Goal: Task Accomplishment & Management: Use online tool/utility

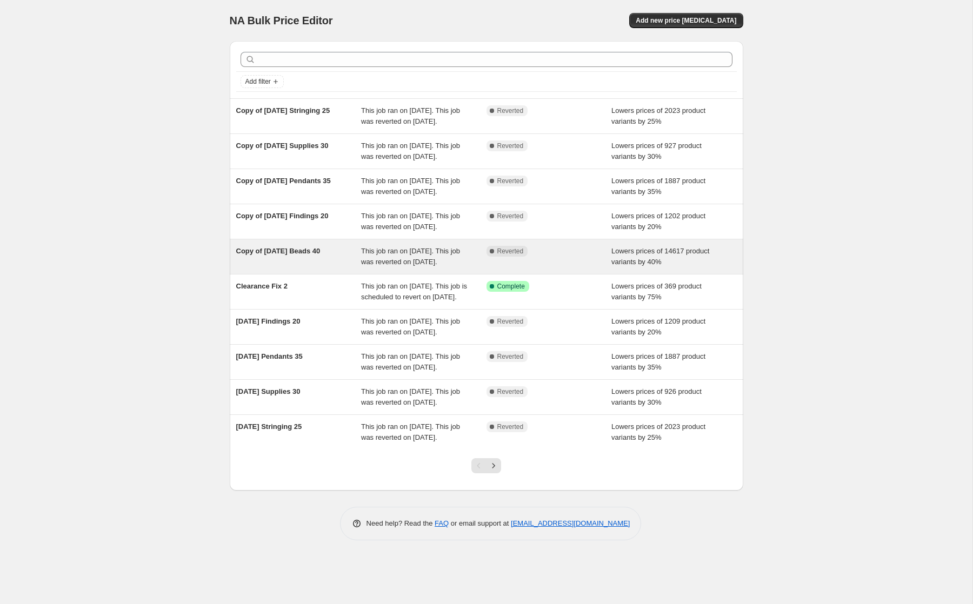
click at [255, 255] on span "Copy of [DATE] Beads 40" at bounding box center [278, 251] width 84 height 8
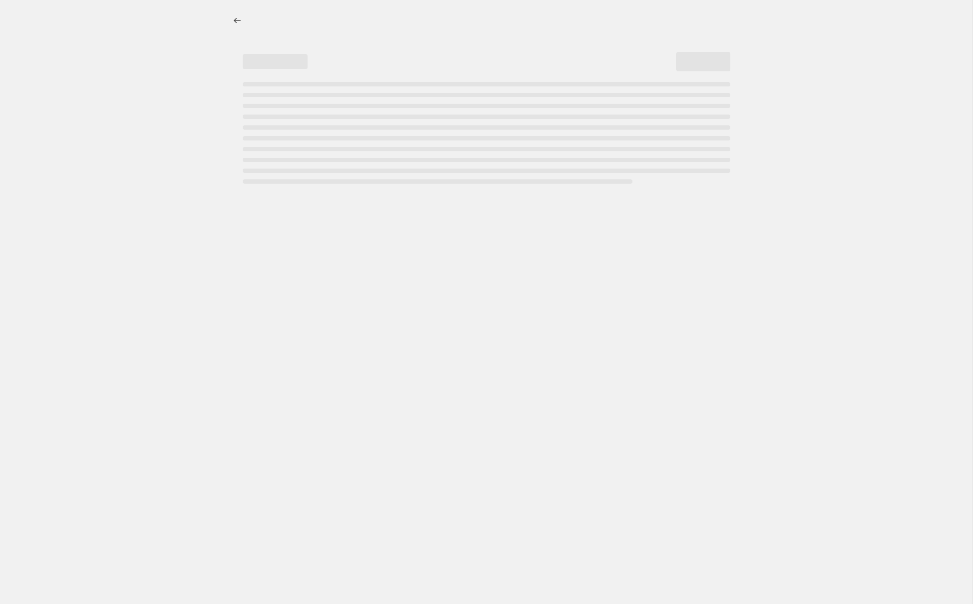
select select "percentage"
select select "not_equal"
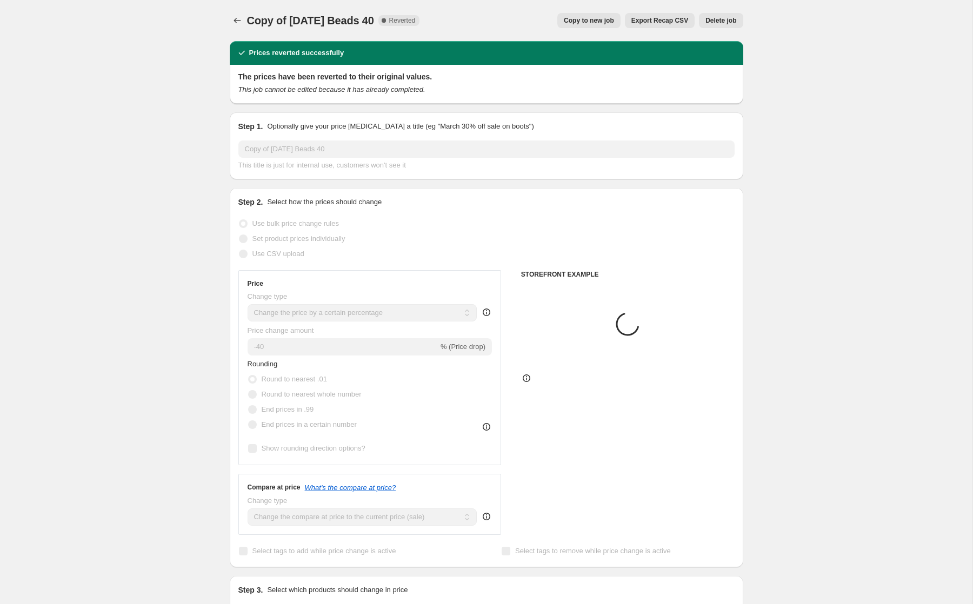
select select "tag"
select select "collection"
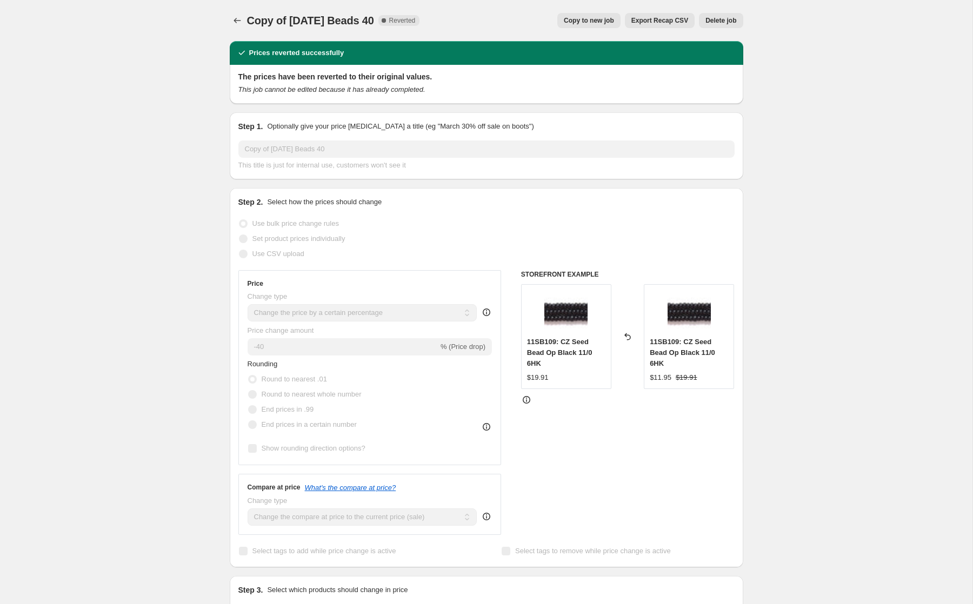
click at [569, 17] on span "Copy to new job" at bounding box center [589, 20] width 50 height 9
select select "percentage"
select select "tag"
select select "not_equal"
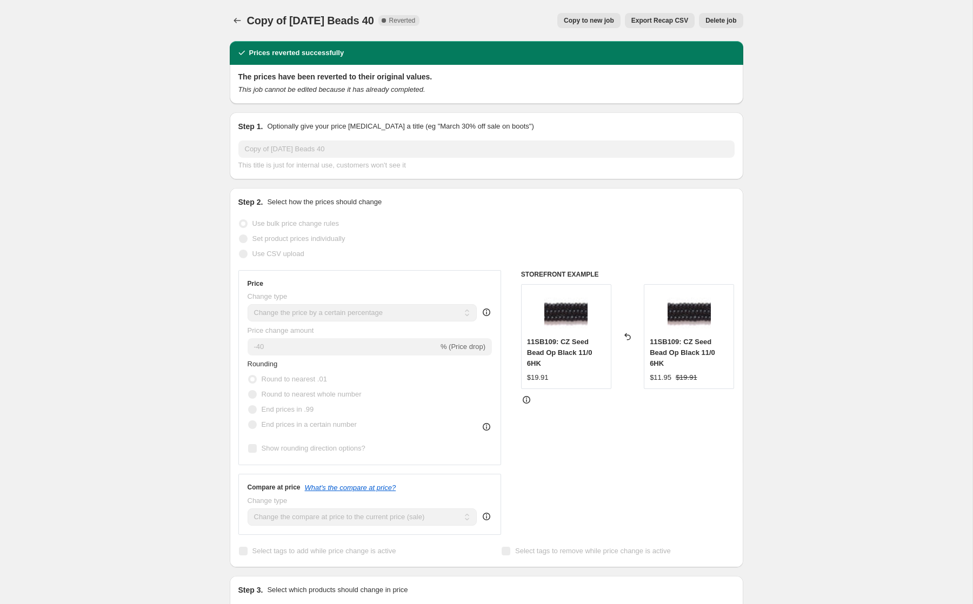
select select "tag"
select select "not_equal"
select select "tag"
select select "not_equal"
select select "collection"
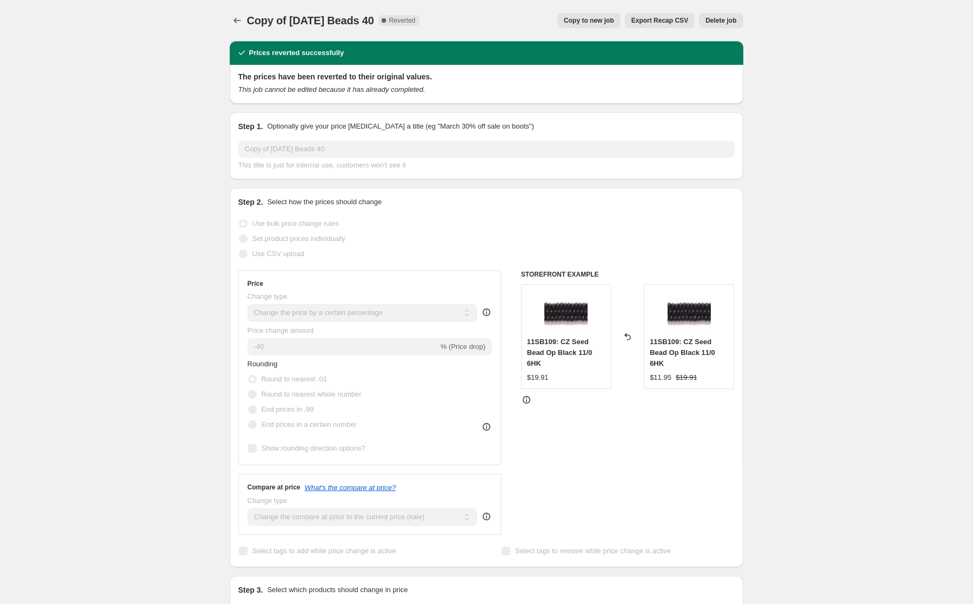
select select "not_equal"
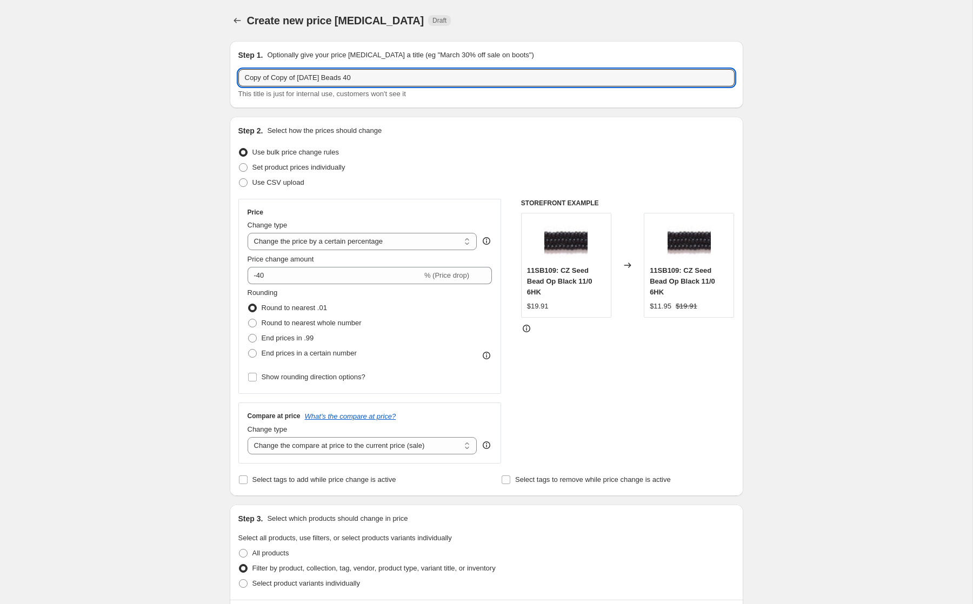
drag, startPoint x: 369, startPoint y: 79, endPoint x: 175, endPoint y: 64, distance: 194.6
type input "Sept Beads 35"
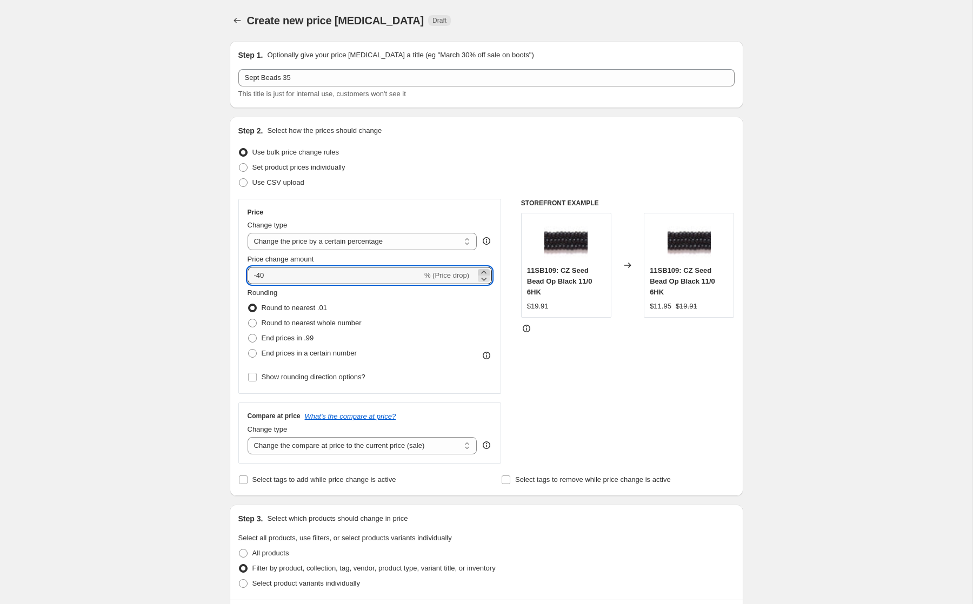
click at [483, 271] on icon at bounding box center [483, 272] width 11 height 11
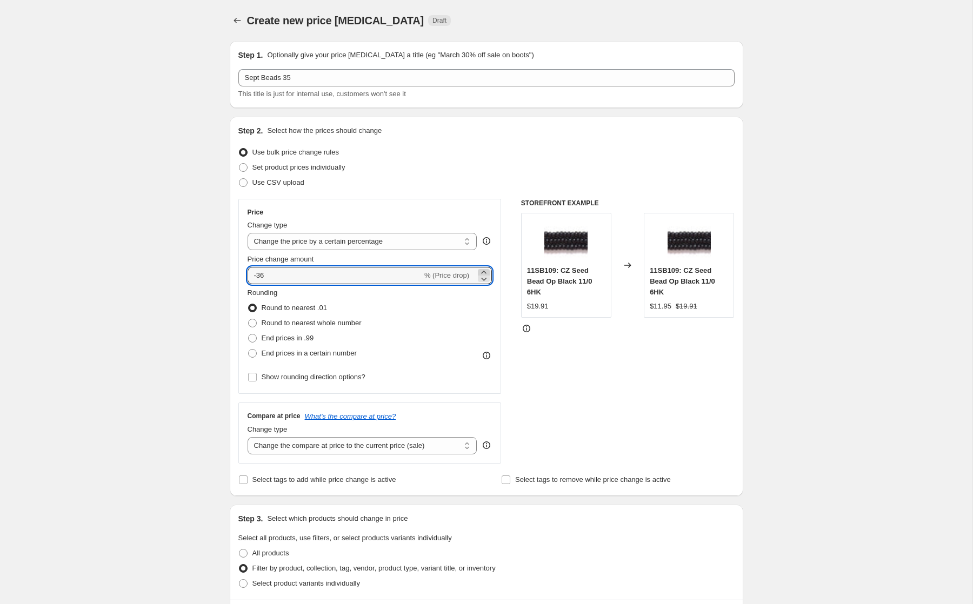
type input "-35"
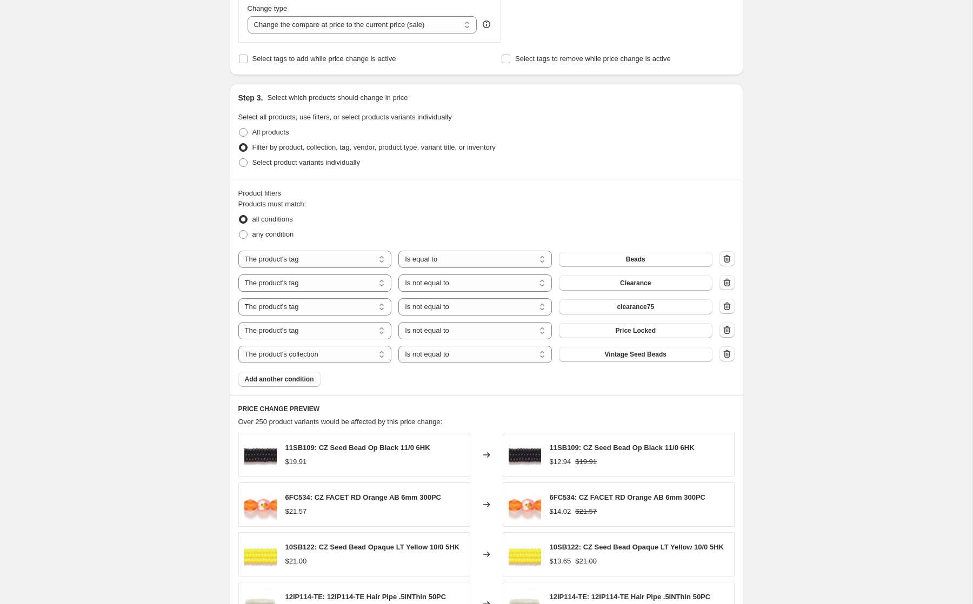
scroll to position [424, 0]
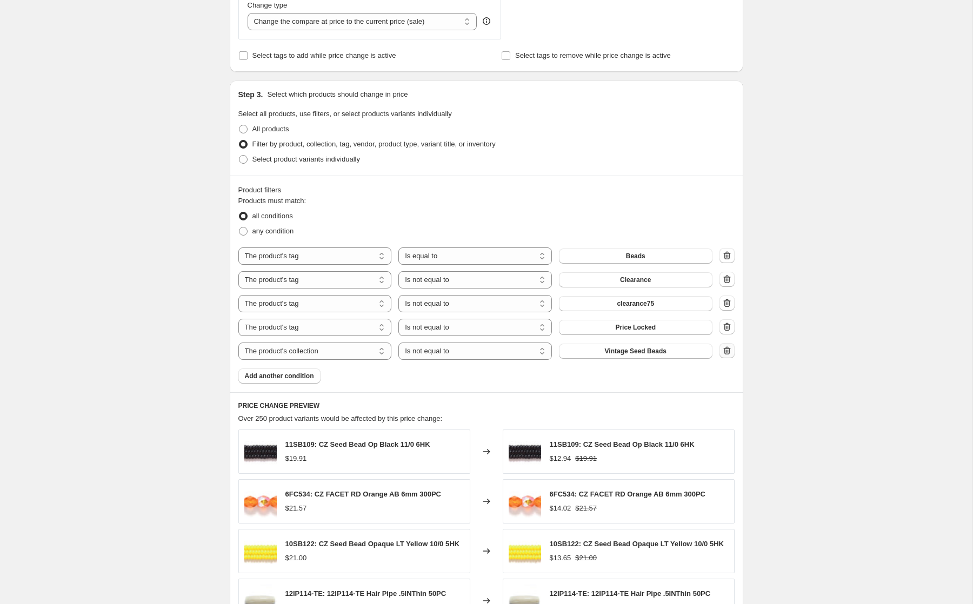
click at [730, 351] on icon "button" at bounding box center [726, 350] width 11 height 11
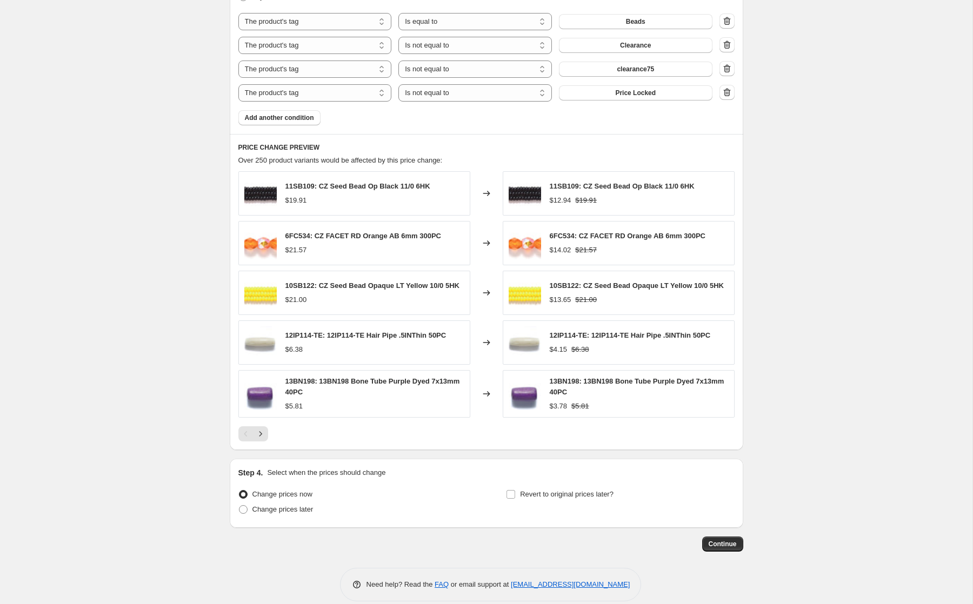
scroll to position [672, 0]
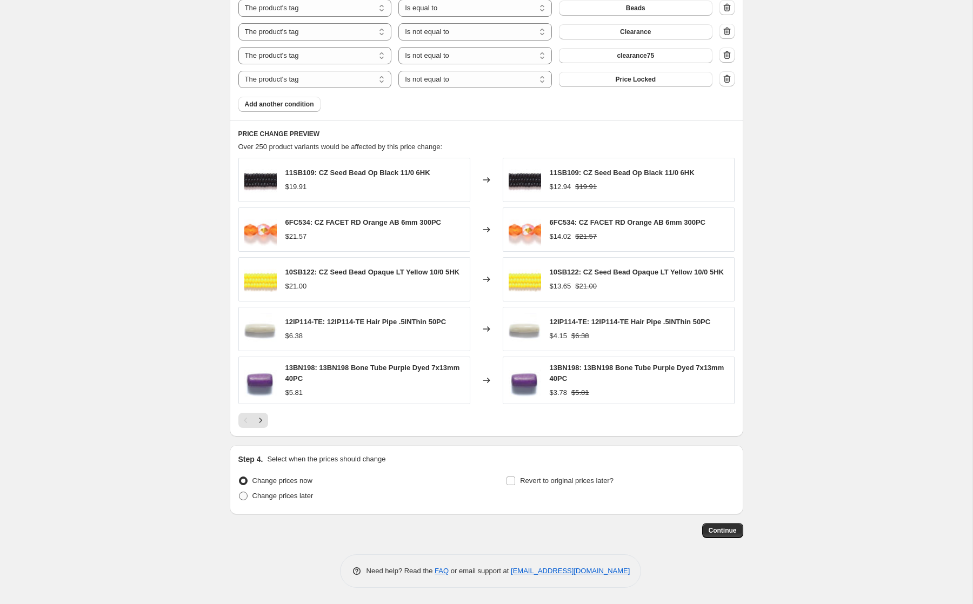
click at [242, 494] on span at bounding box center [243, 496] width 9 height 9
click at [239, 492] on input "Change prices later" at bounding box center [239, 492] width 1 height 1
radio input "true"
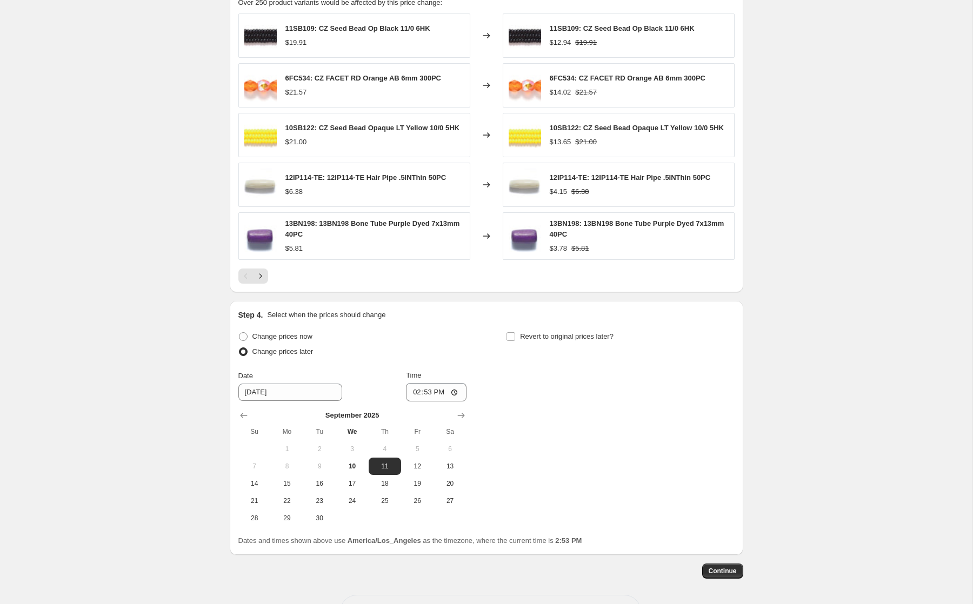
scroll to position [857, 0]
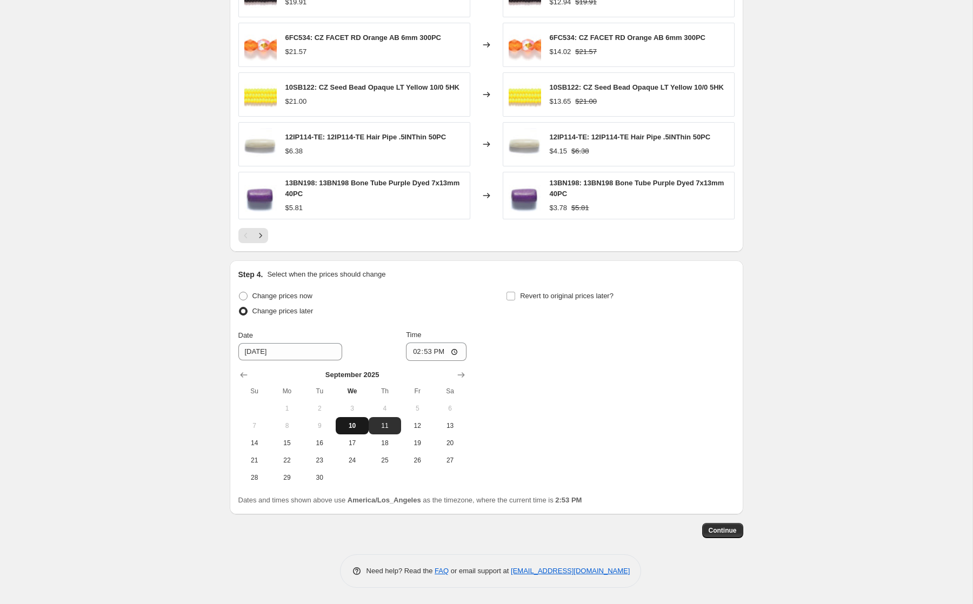
click at [357, 423] on span "10" at bounding box center [352, 426] width 24 height 9
type input "[DATE]"
click at [422, 352] on input "14:53" at bounding box center [436, 352] width 61 height 18
click at [416, 352] on input "14:53" at bounding box center [436, 352] width 61 height 18
type input "18:00"
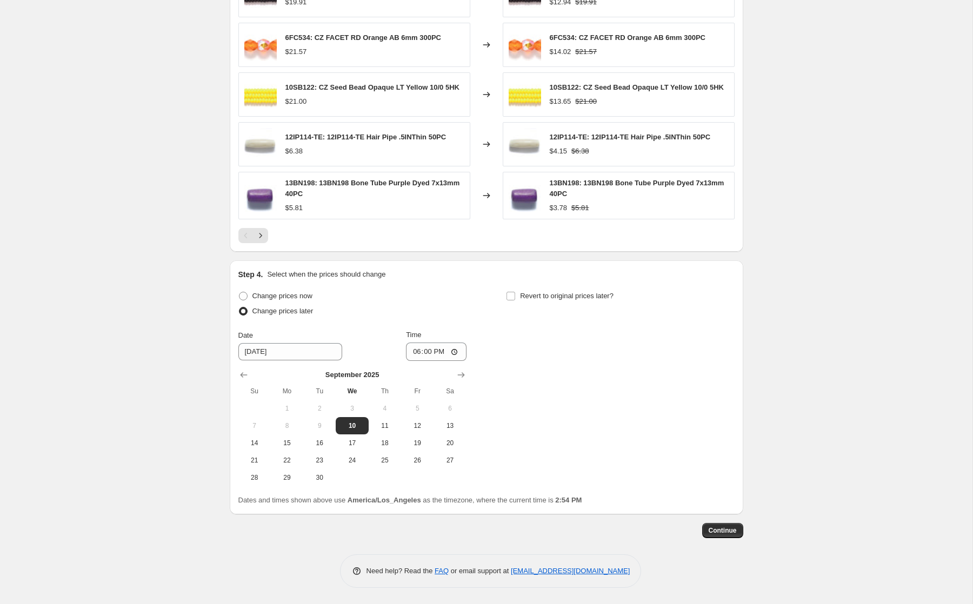
drag, startPoint x: 723, startPoint y: 527, endPoint x: 709, endPoint y: 476, distance: 53.7
click at [511, 295] on input "Revert to original prices later?" at bounding box center [510, 296] width 9 height 9
checkbox input "true"
click at [657, 443] on span "18" at bounding box center [652, 443] width 24 height 9
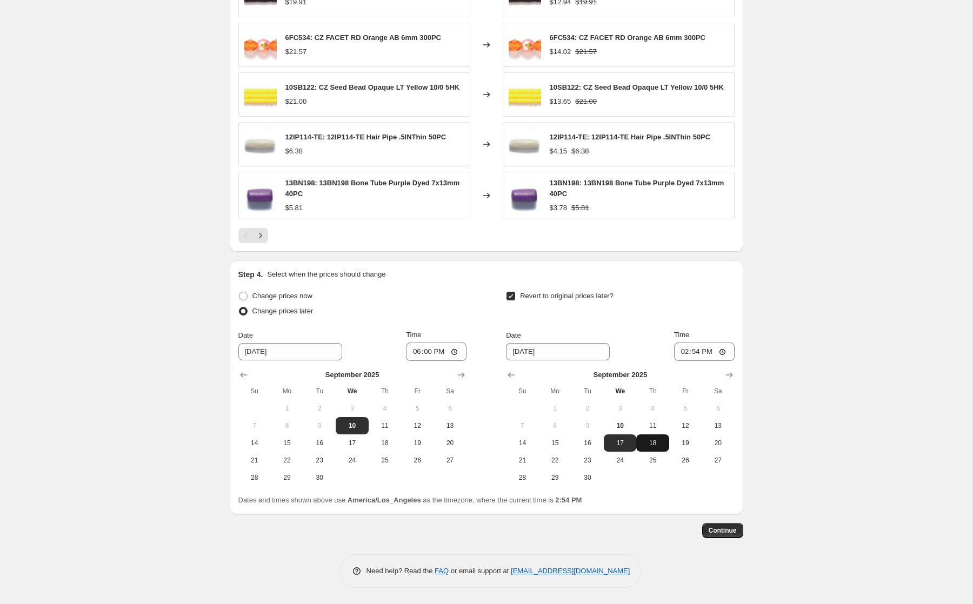
type input "[DATE]"
click at [681, 350] on input "14:54" at bounding box center [704, 352] width 61 height 18
type input "23:59"
click at [727, 525] on button "Continue" at bounding box center [722, 530] width 41 height 15
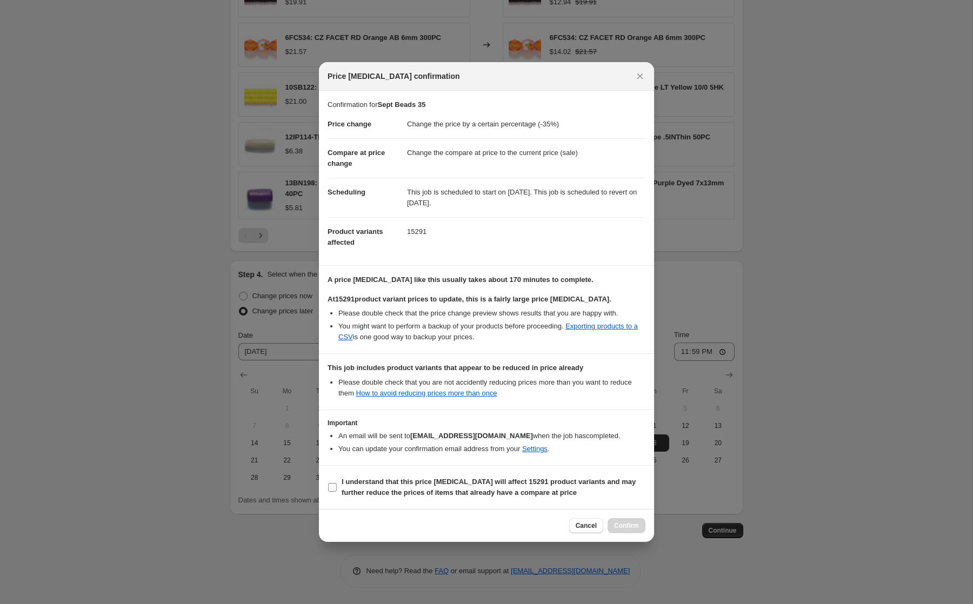
click at [539, 480] on b "I understand that this price [MEDICAL_DATA] will affect 15291 product variants …" at bounding box center [489, 487] width 294 height 19
click at [337, 483] on input "I understand that this price [MEDICAL_DATA] will affect 15291 product variants …" at bounding box center [332, 487] width 9 height 9
checkbox input "true"
click at [625, 523] on span "Confirm" at bounding box center [626, 526] width 25 height 9
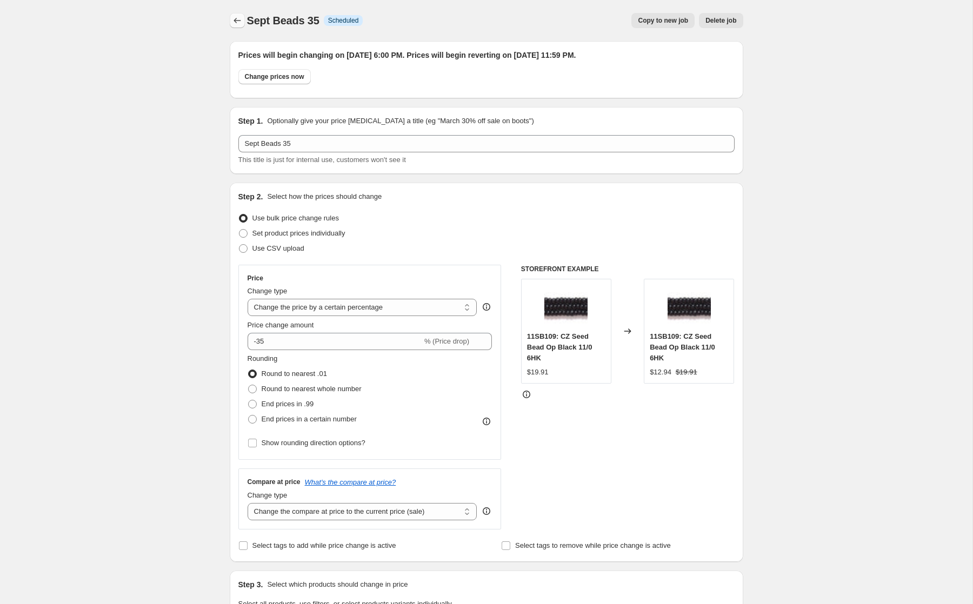
click at [237, 23] on icon "Price change jobs" at bounding box center [237, 20] width 11 height 11
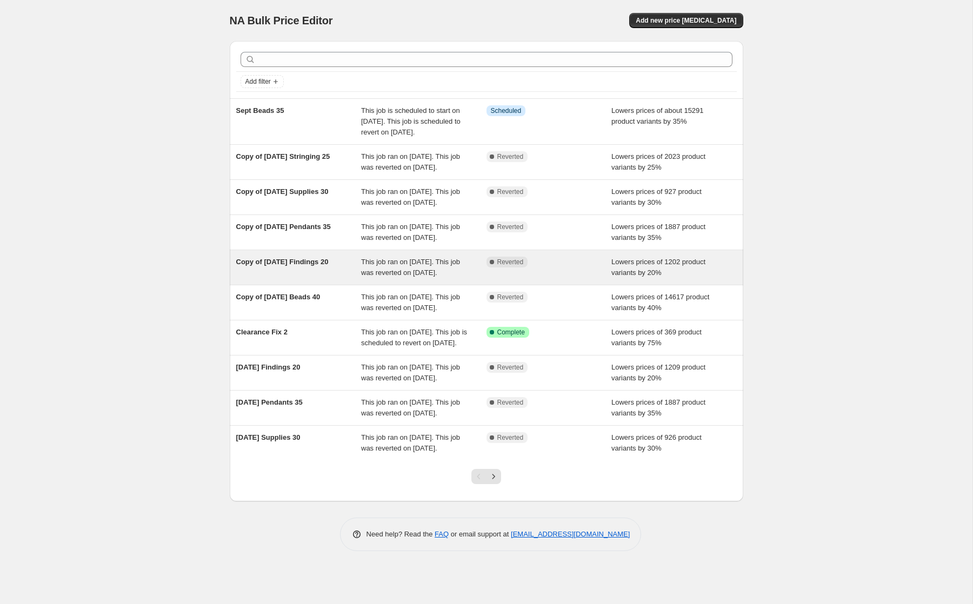
click at [389, 277] on span "This job ran on [DATE]. This job was reverted on [DATE]." at bounding box center [410, 267] width 99 height 19
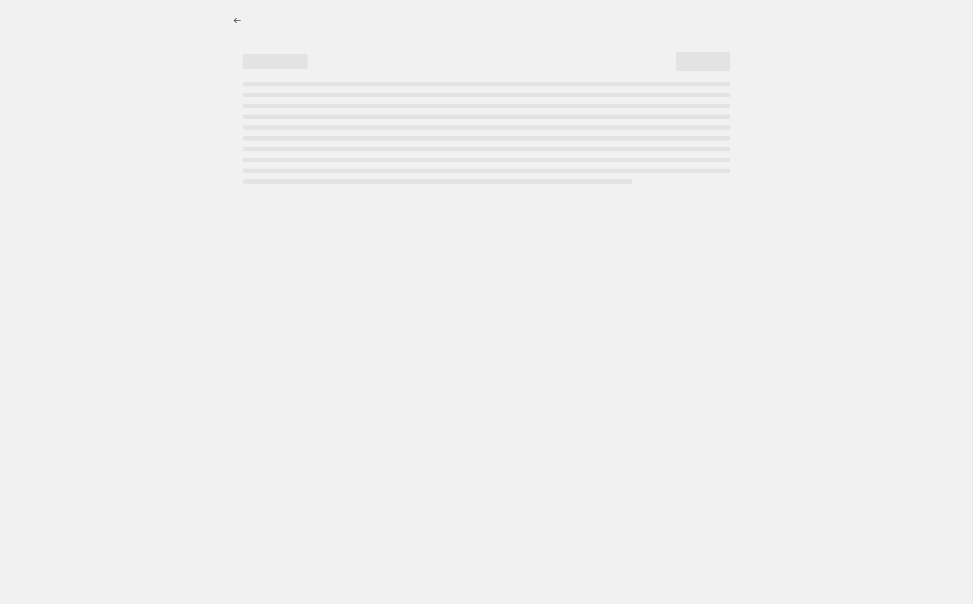
select select "percentage"
select select "collection"
select select "tag"
select select "not_equal"
select select "tag"
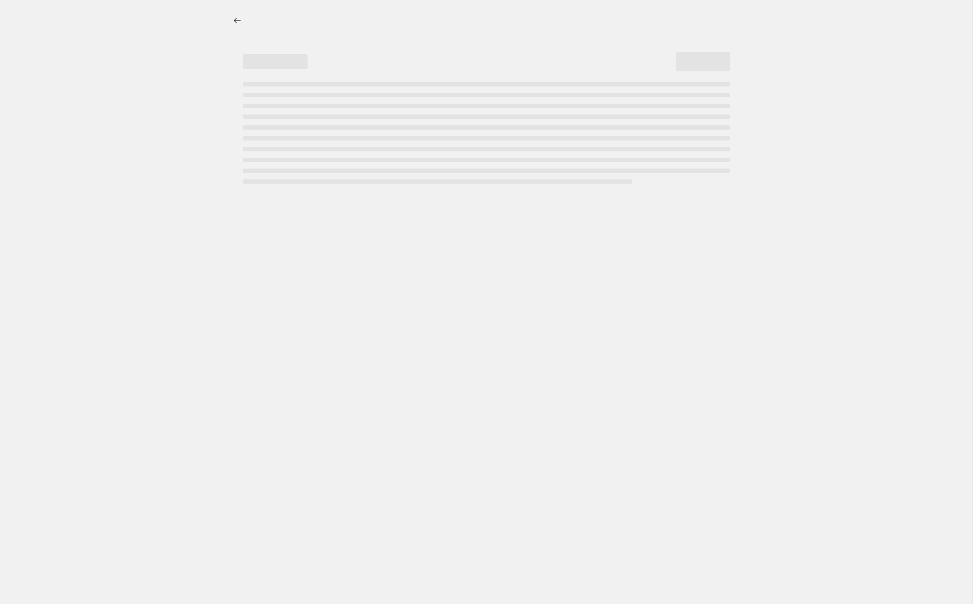
select select "not_equal"
select select "tag"
select select "not_equal"
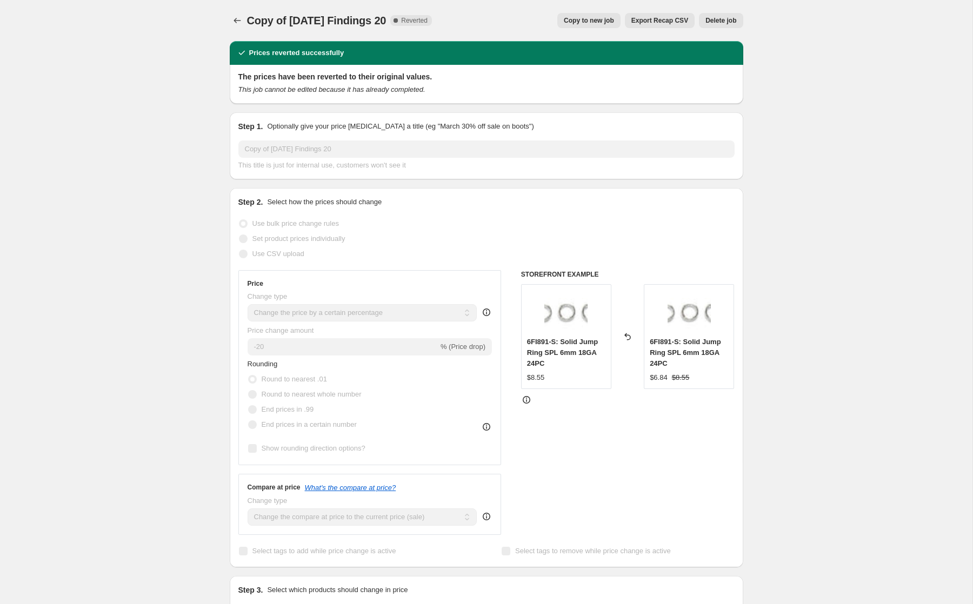
click at [602, 30] on div "Copy of [DATE] Findings 20. This page is ready Copy of [DATE] Findings 20 Compl…" at bounding box center [486, 20] width 513 height 41
click at [589, 18] on span "Copy to new job" at bounding box center [589, 20] width 50 height 9
select select "percentage"
select select "collection"
select select "tag"
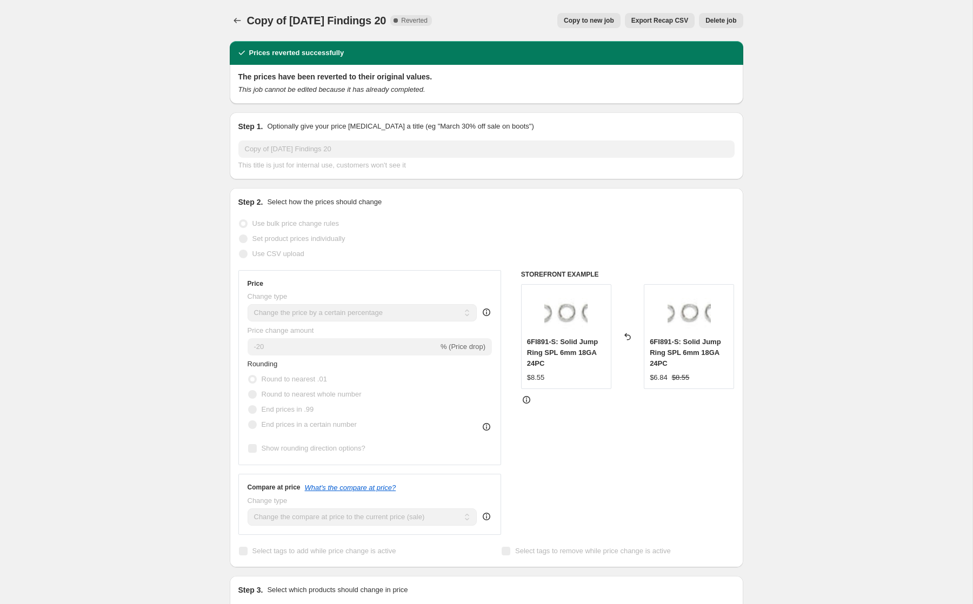
select select "not_equal"
select select "tag"
select select "not_equal"
select select "tag"
select select "not_equal"
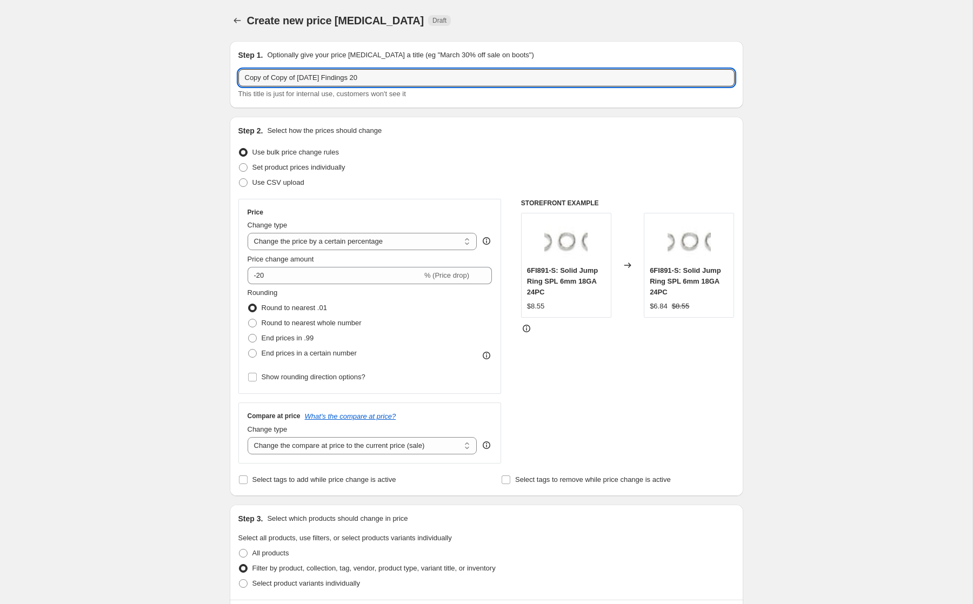
drag, startPoint x: 363, startPoint y: 78, endPoint x: 211, endPoint y: 56, distance: 152.9
click at [296, 77] on input "Sept Findings 20" at bounding box center [486, 77] width 496 height 17
type input "Sept Findings 40"
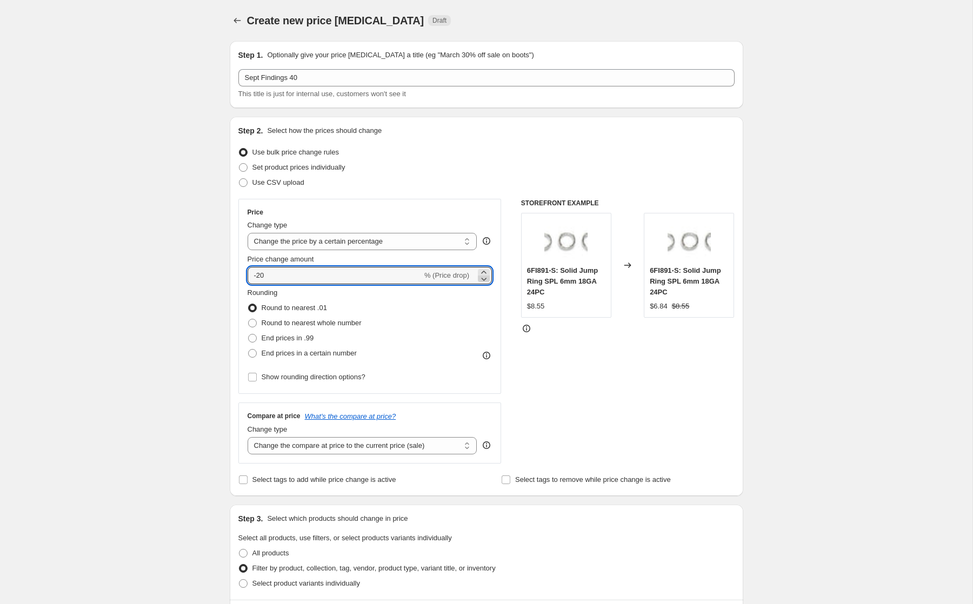
click at [483, 277] on icon at bounding box center [483, 278] width 11 height 11
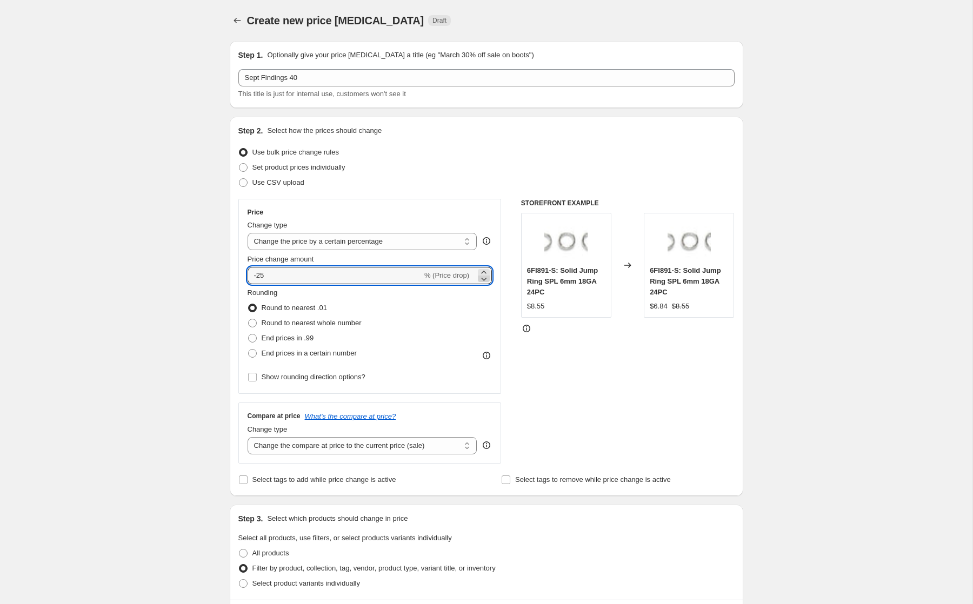
click at [483, 277] on icon at bounding box center [483, 278] width 11 height 11
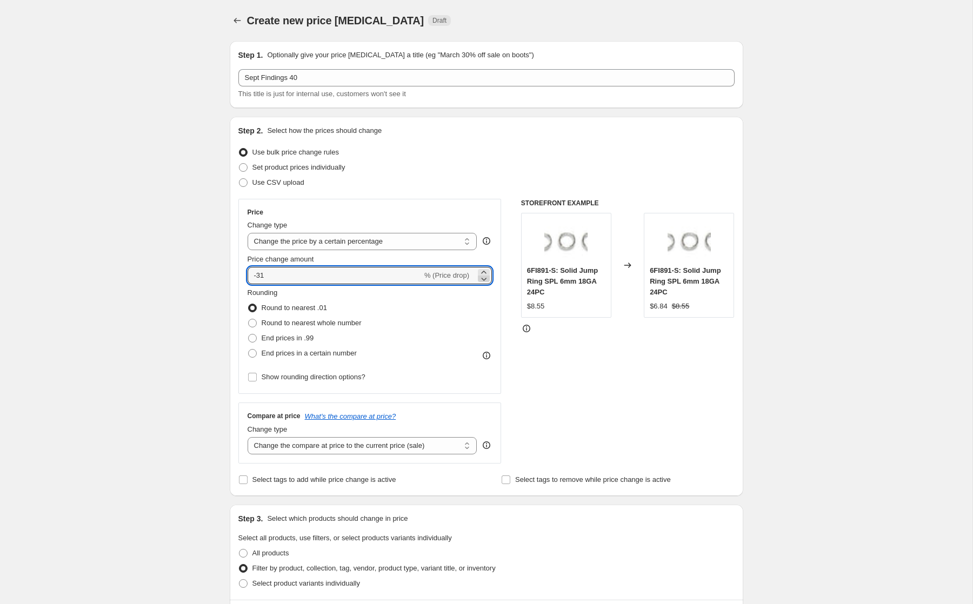
click at [483, 277] on icon at bounding box center [483, 278] width 11 height 11
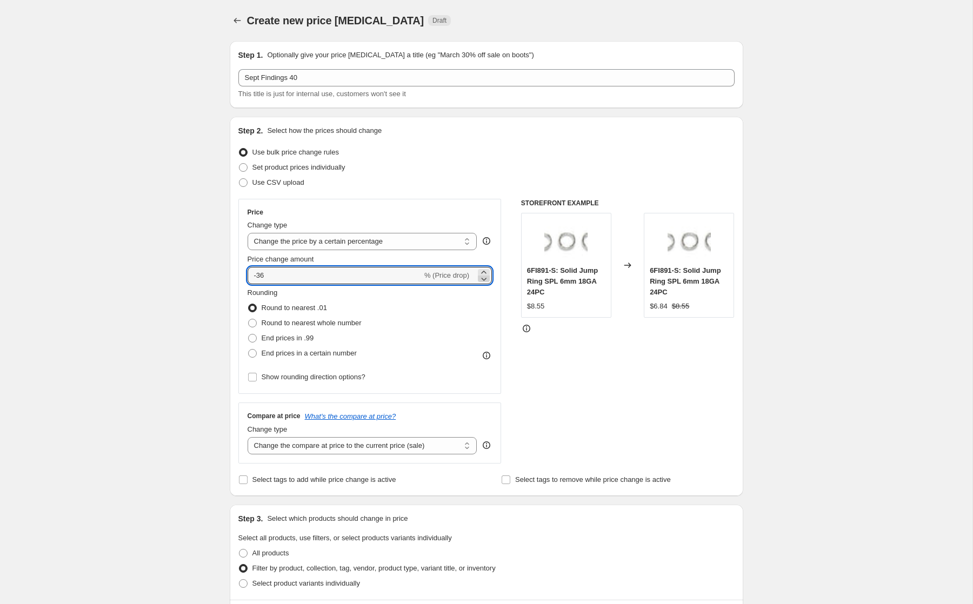
click at [483, 277] on icon at bounding box center [483, 278] width 11 height 11
type input "-40"
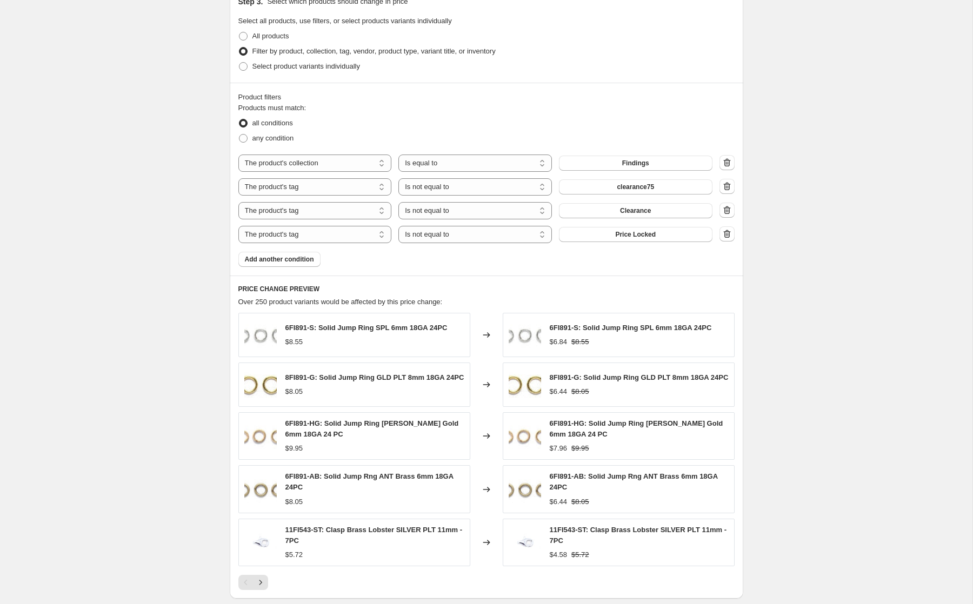
scroll to position [683, 0]
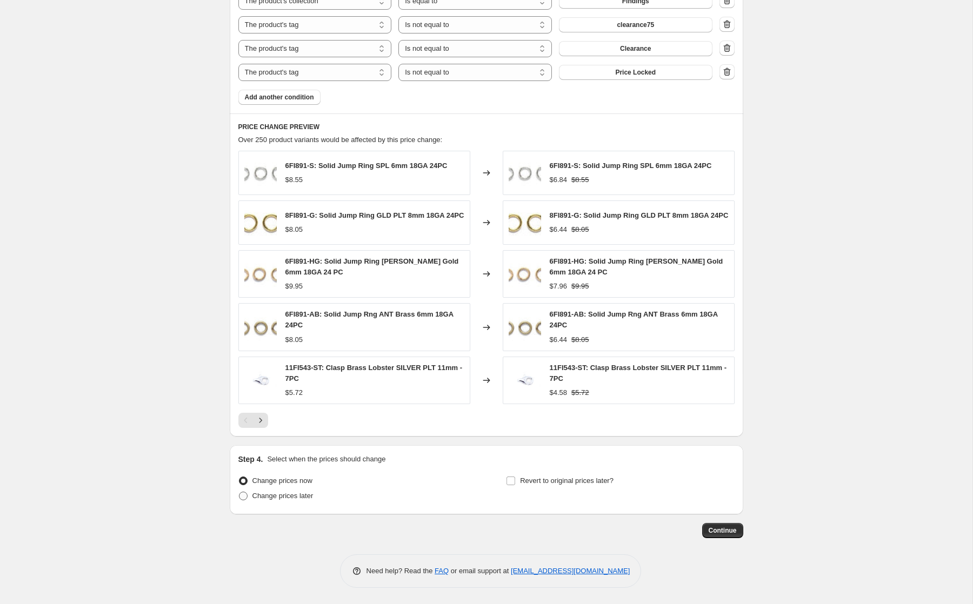
click at [268, 496] on span "Change prices later" at bounding box center [282, 496] width 61 height 8
click at [239, 492] on input "Change prices later" at bounding box center [239, 492] width 1 height 1
radio input "true"
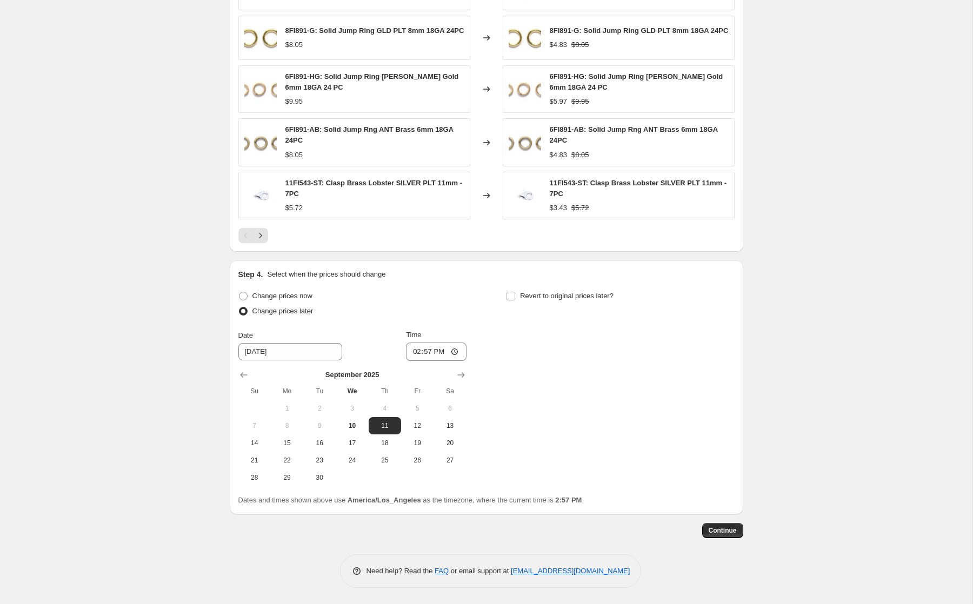
scroll to position [867, 0]
click at [351, 429] on span "10" at bounding box center [352, 426] width 24 height 9
click at [376, 424] on span "11" at bounding box center [385, 426] width 24 height 9
type input "[DATE]"
click at [412, 350] on input "14:57" at bounding box center [436, 352] width 61 height 18
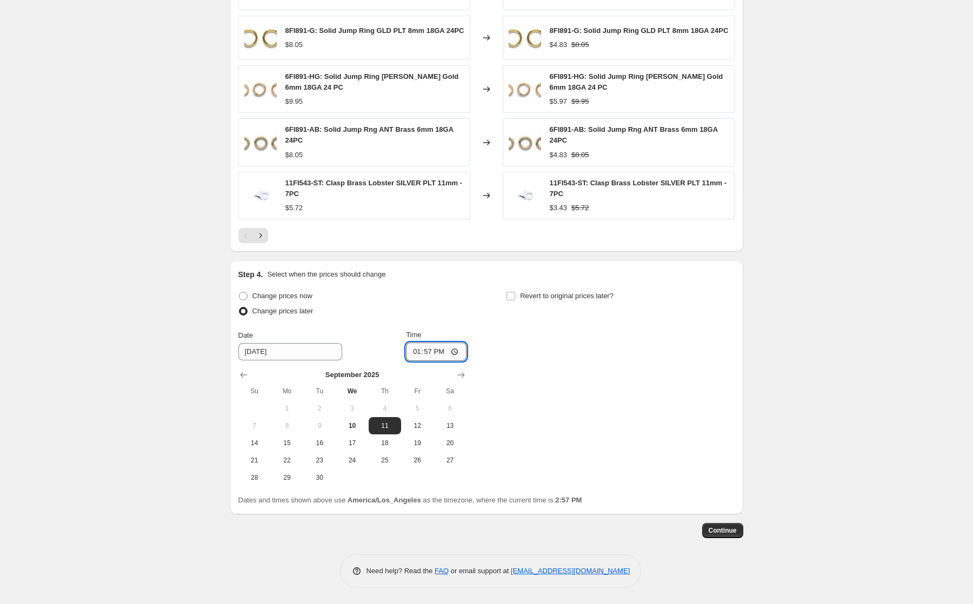
click at [427, 356] on input "13:57" at bounding box center [436, 352] width 61 height 18
type input "01:30"
click at [513, 293] on input "Revert to original prices later?" at bounding box center [510, 296] width 9 height 9
checkbox input "true"
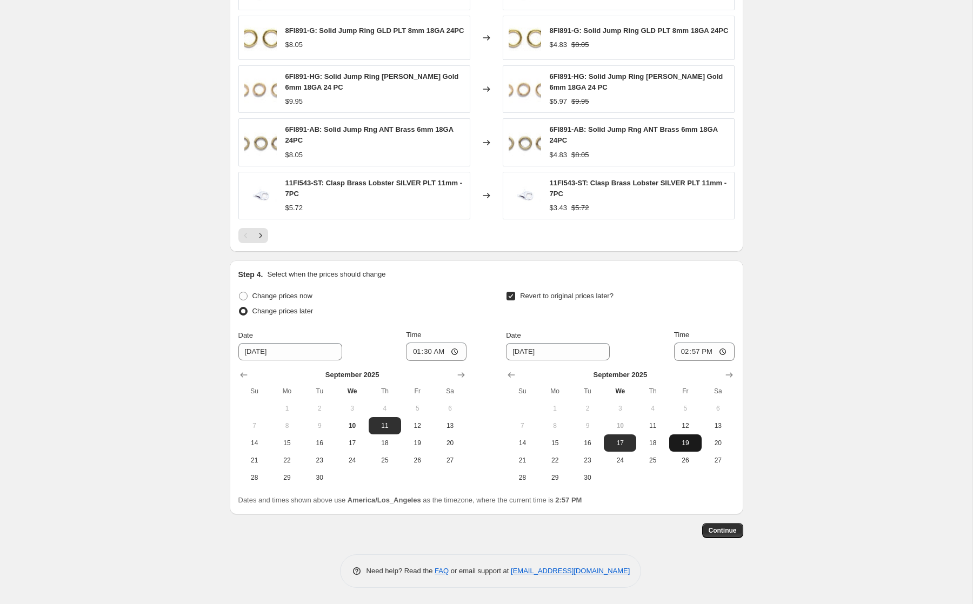
click at [681, 445] on span "19" at bounding box center [685, 443] width 24 height 9
type input "[DATE]"
click at [677, 350] on input "14:57" at bounding box center [704, 352] width 61 height 18
click at [703, 352] on input "13:57" at bounding box center [704, 352] width 61 height 18
type input "01:57"
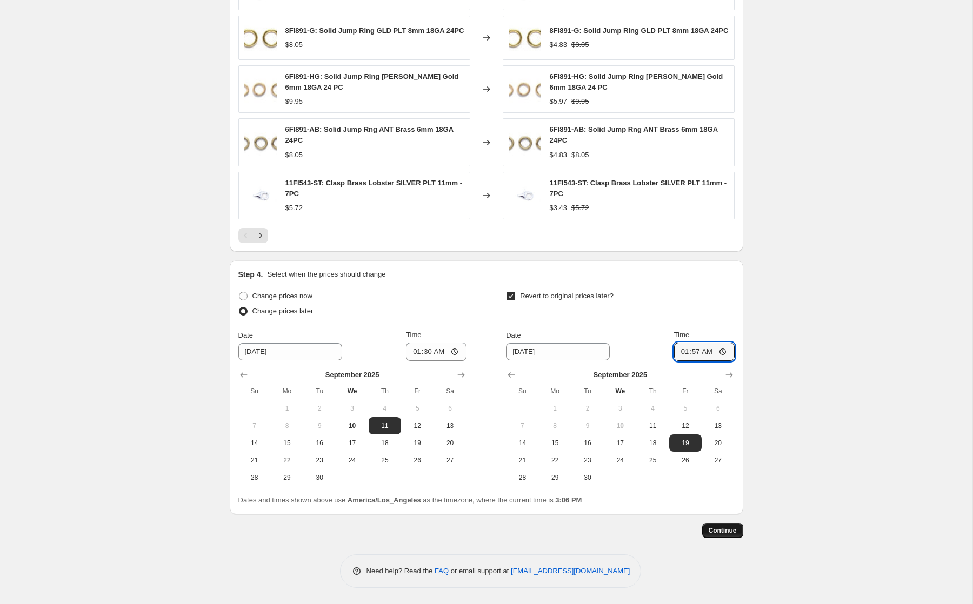
click at [717, 530] on span "Continue" at bounding box center [722, 530] width 28 height 9
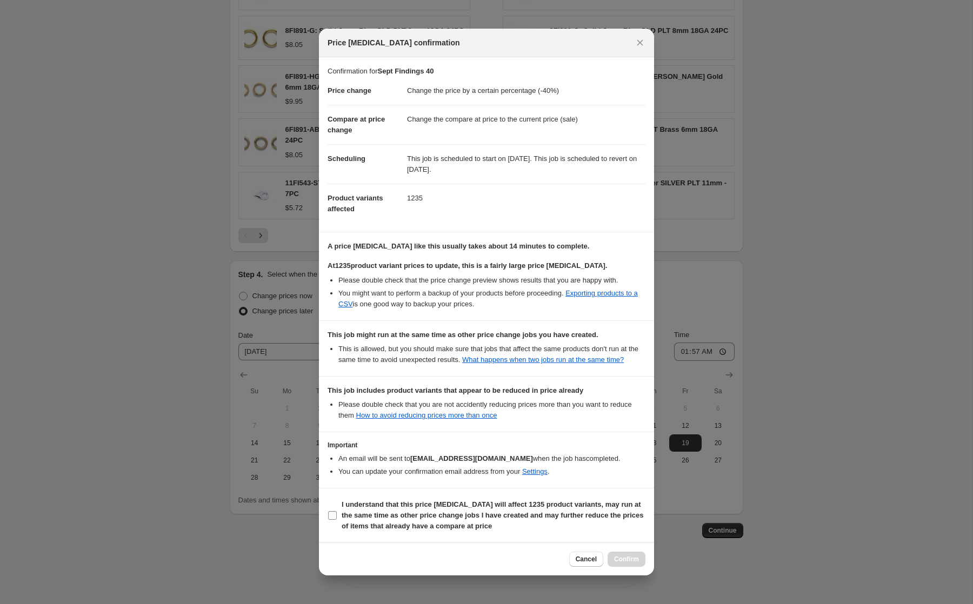
click at [366, 513] on b "I understand that this price [MEDICAL_DATA] will affect 1235 product variants, …" at bounding box center [493, 515] width 302 height 30
click at [337, 513] on input "I understand that this price [MEDICAL_DATA] will affect 1235 product variants, …" at bounding box center [332, 515] width 9 height 9
checkbox input "true"
drag, startPoint x: 587, startPoint y: 566, endPoint x: 552, endPoint y: 529, distance: 51.2
click at [552, 529] on div "Price [MEDICAL_DATA] confirmation Confirmation for Sept Findings 40 Price chang…" at bounding box center [486, 302] width 335 height 547
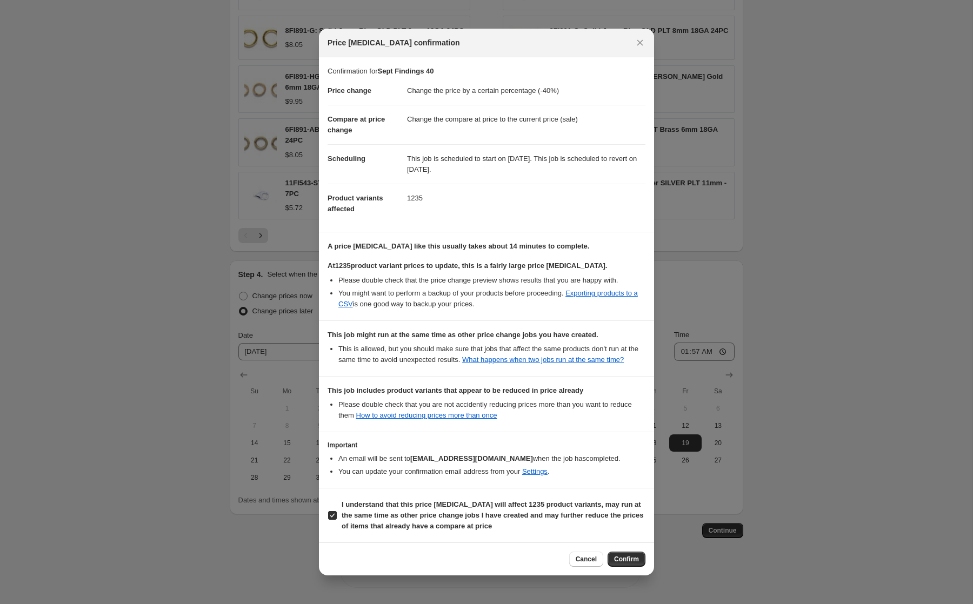
drag, startPoint x: 483, startPoint y: 33, endPoint x: 530, endPoint y: 32, distance: 47.6
click at [530, 37] on div "Price [MEDICAL_DATA] confirmation" at bounding box center [476, 42] width 298 height 11
click at [587, 560] on button "Cancel" at bounding box center [586, 559] width 34 height 15
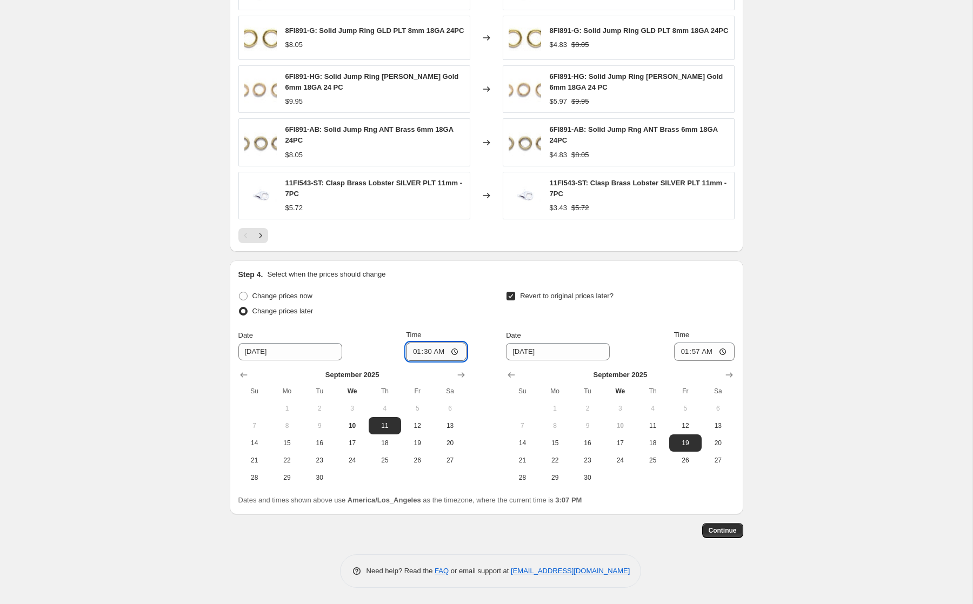
click at [416, 351] on input "01:30" at bounding box center [436, 352] width 61 height 18
click at [438, 351] on input "07:30" at bounding box center [436, 352] width 61 height 18
type input "19:30"
click at [350, 424] on span "10" at bounding box center [352, 426] width 24 height 9
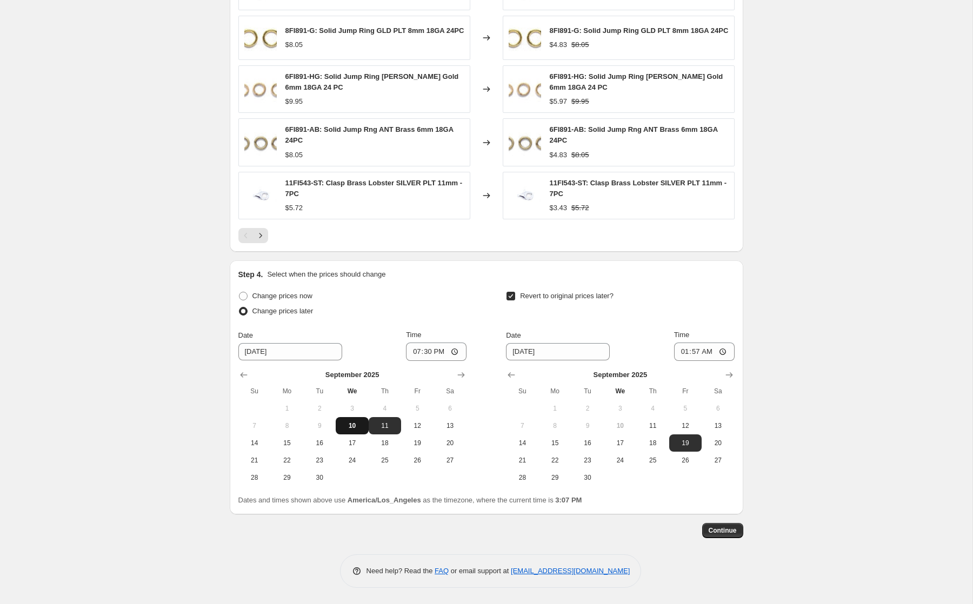
type input "[DATE]"
click at [723, 525] on button "Continue" at bounding box center [722, 530] width 41 height 15
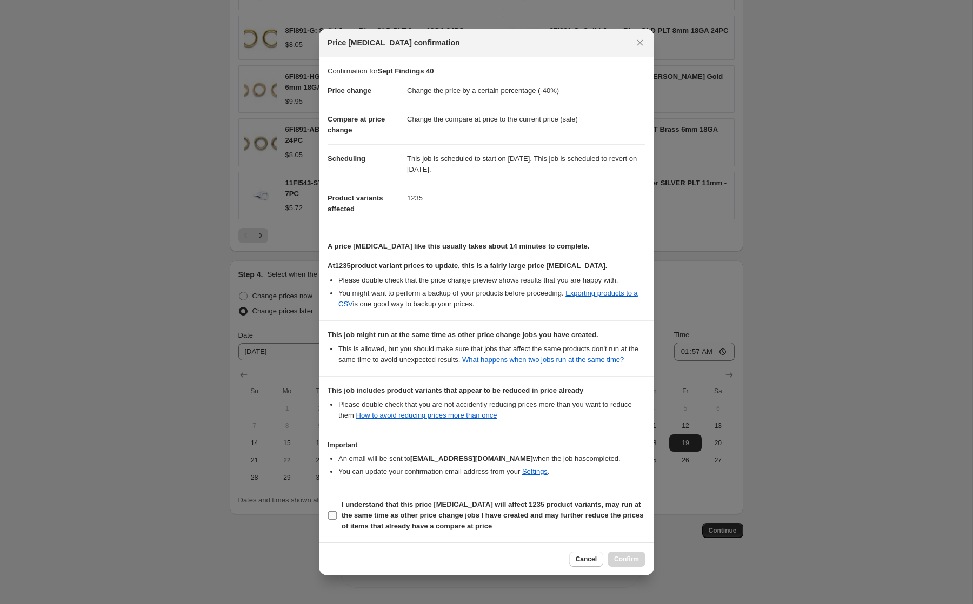
click at [450, 512] on b "I understand that this price [MEDICAL_DATA] will affect 1235 product variants, …" at bounding box center [493, 515] width 302 height 30
click at [337, 512] on input "I understand that this price [MEDICAL_DATA] will affect 1235 product variants, …" at bounding box center [332, 515] width 9 height 9
checkbox input "true"
click at [621, 564] on span "Confirm" at bounding box center [626, 559] width 25 height 9
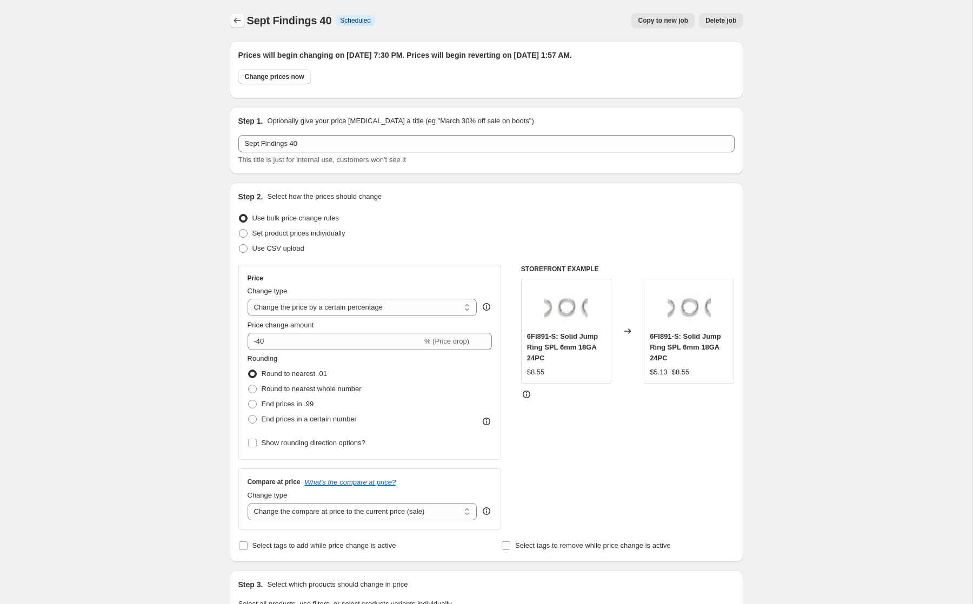
click at [233, 21] on icon "Price change jobs" at bounding box center [236, 20] width 7 height 5
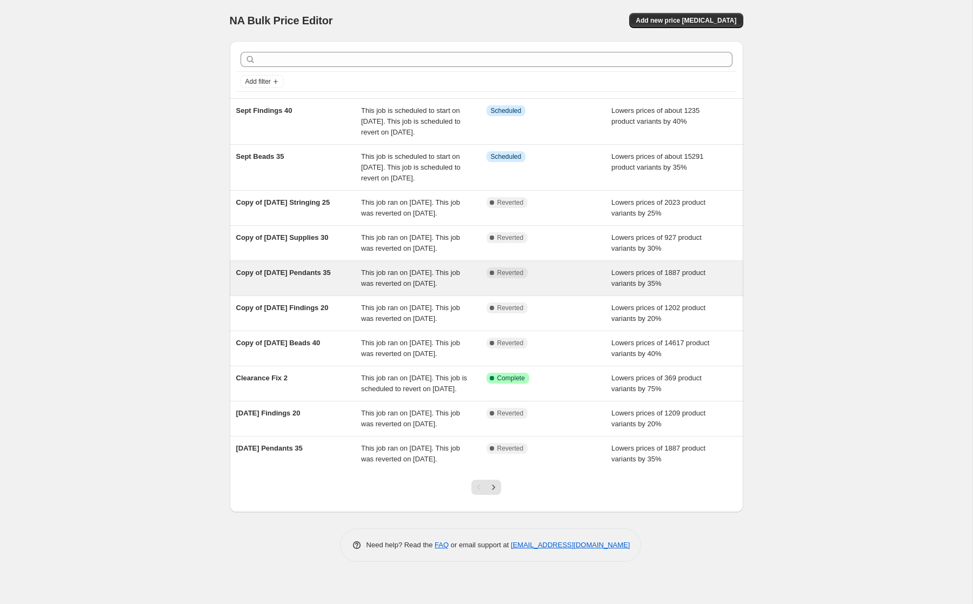
click at [286, 277] on span "Copy of [DATE] Pendants 35" at bounding box center [283, 273] width 95 height 8
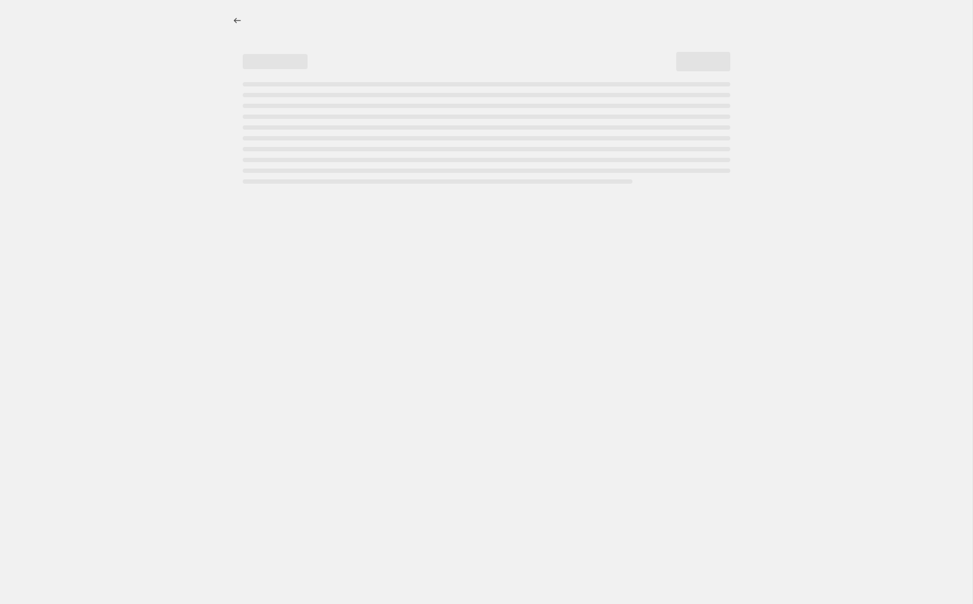
select select "percentage"
select select "collection"
select select "tag"
select select "not_equal"
select select "tag"
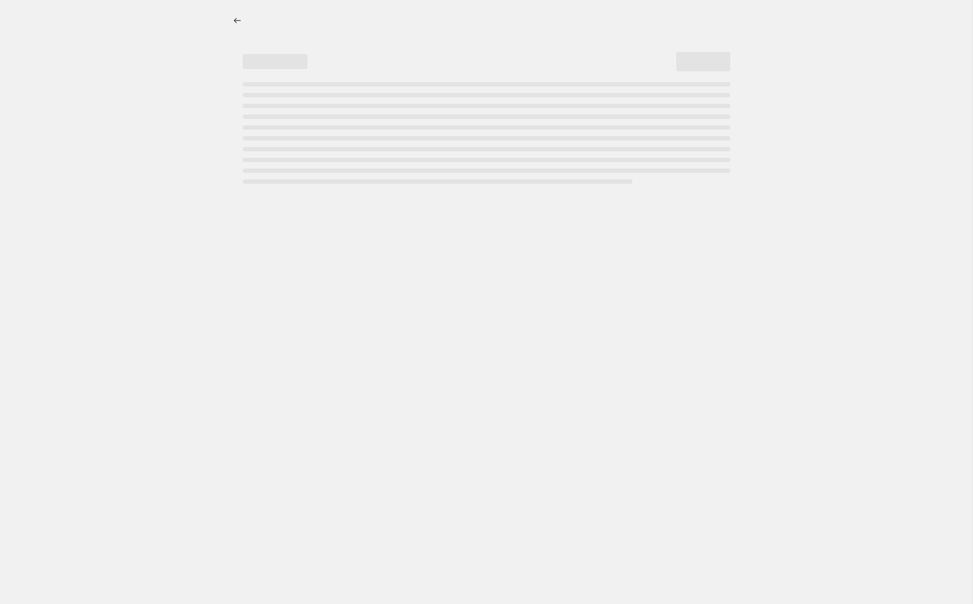
select select "not_equal"
select select "tag"
select select "not_equal"
select select "tag"
select select "not_equal"
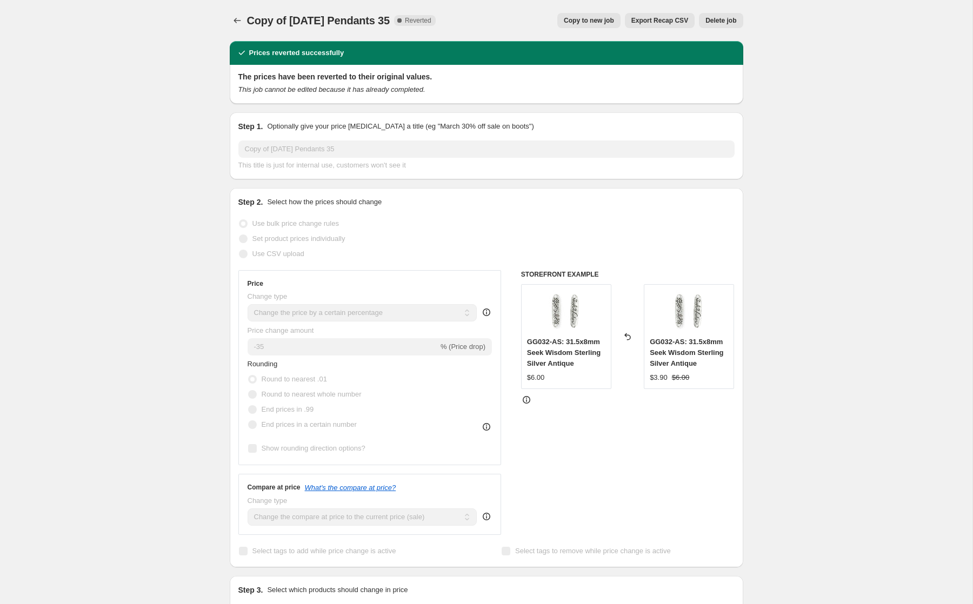
click at [603, 20] on span "Copy to new job" at bounding box center [589, 20] width 50 height 9
select select "percentage"
select select "collection"
select select "tag"
select select "not_equal"
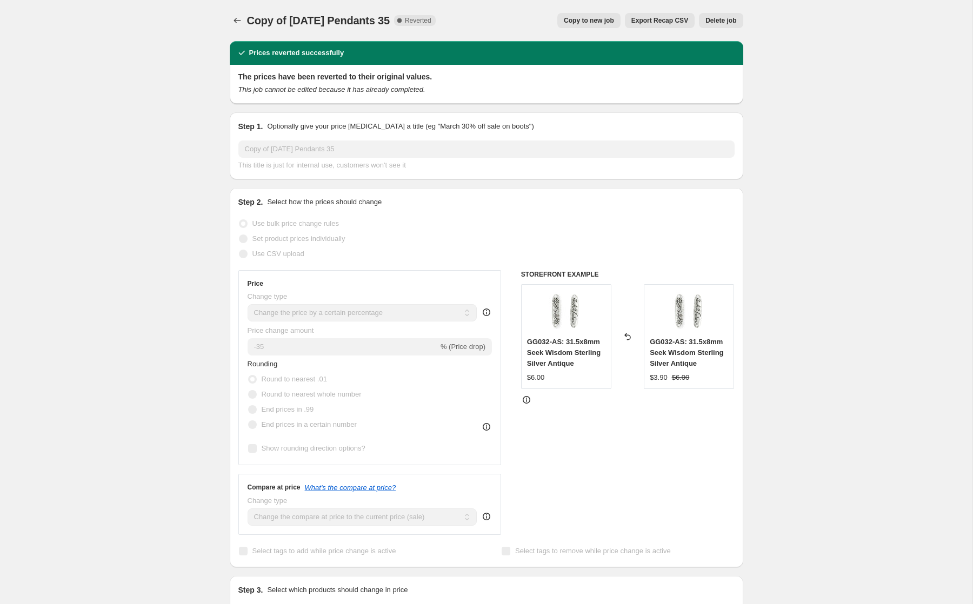
select select "tag"
select select "not_equal"
select select "tag"
select select "not_equal"
select select "tag"
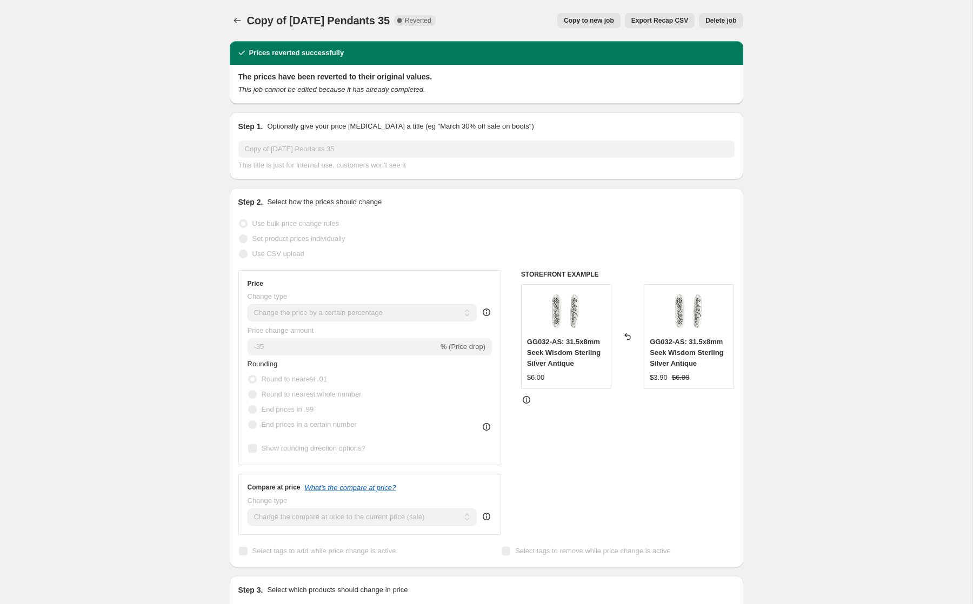
select select "not_equal"
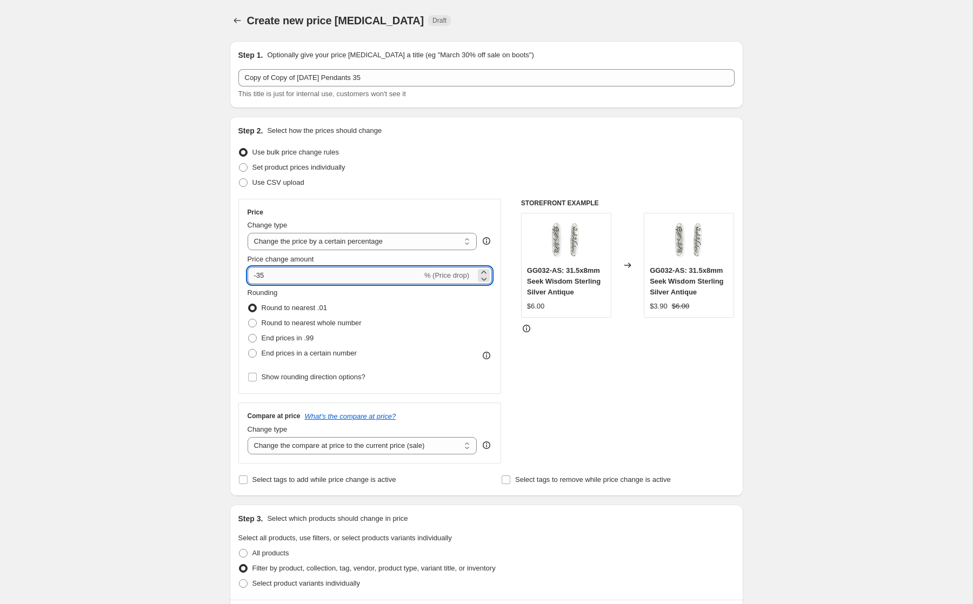
click at [266, 278] on input "-35" at bounding box center [335, 275] width 175 height 17
drag, startPoint x: 257, startPoint y: 276, endPoint x: 268, endPoint y: 276, distance: 11.3
click at [268, 276] on input "-35" at bounding box center [335, 275] width 175 height 17
type input "-20"
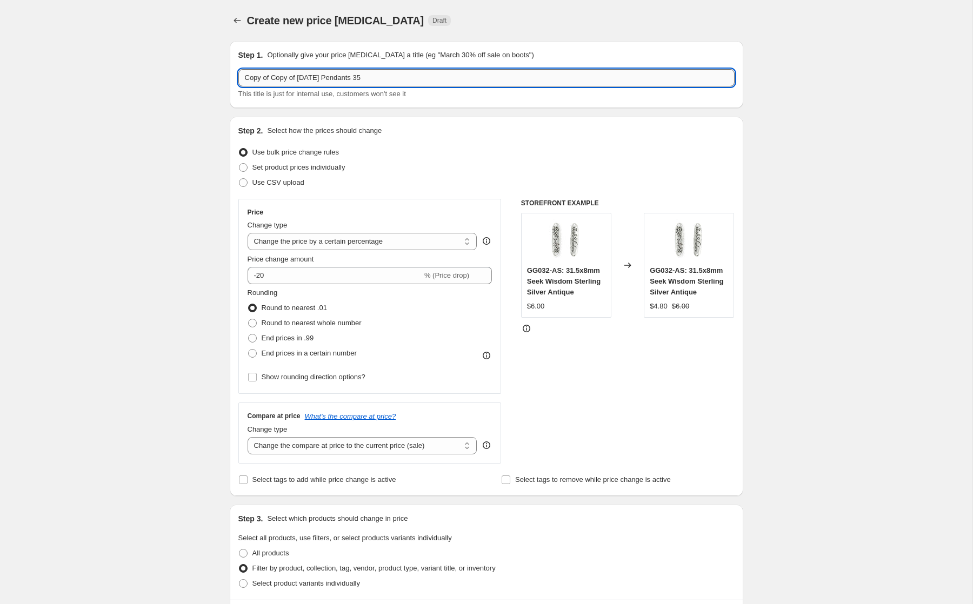
drag, startPoint x: 369, startPoint y: 77, endPoint x: 380, endPoint y: 77, distance: 10.8
click at [380, 77] on input "Copy of Copy of [DATE] Pendants 35" at bounding box center [486, 77] width 496 height 17
drag, startPoint x: 318, startPoint y: 79, endPoint x: 217, endPoint y: 74, distance: 101.2
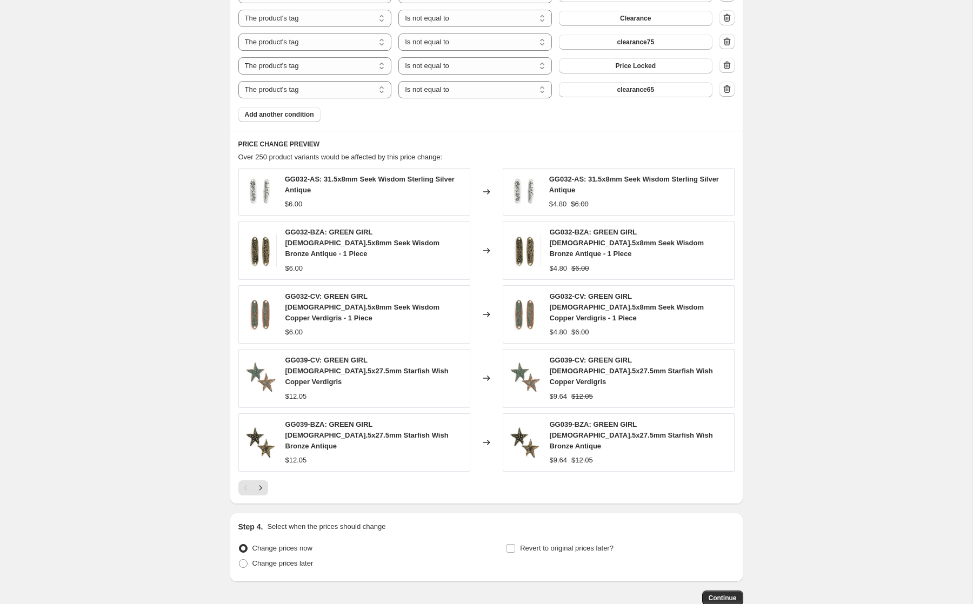
scroll to position [710, 0]
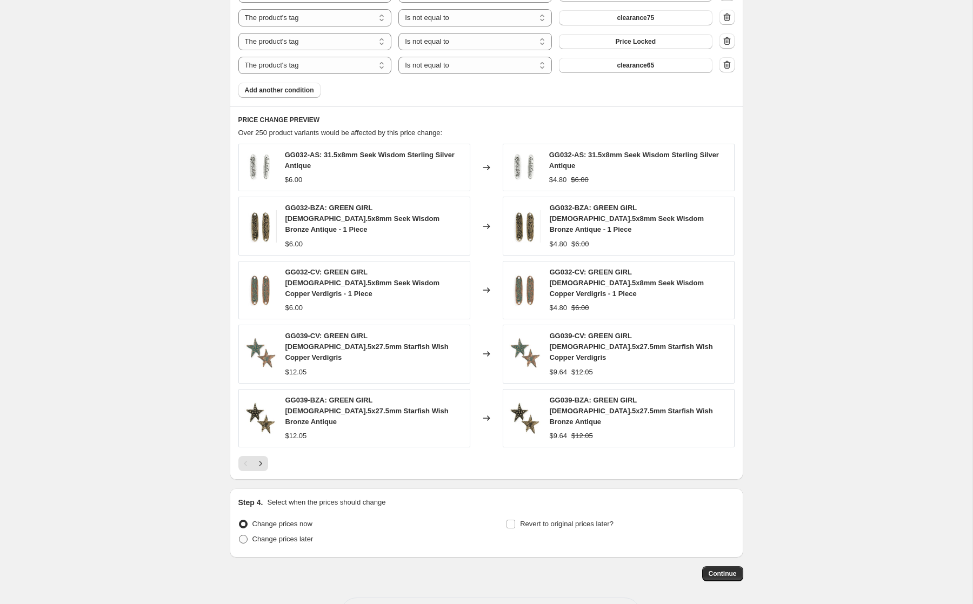
type input "Sept Day Pendants 20"
click at [279, 535] on span "Change prices later" at bounding box center [282, 539] width 61 height 8
click at [239, 535] on input "Change prices later" at bounding box center [239, 535] width 1 height 1
radio input "true"
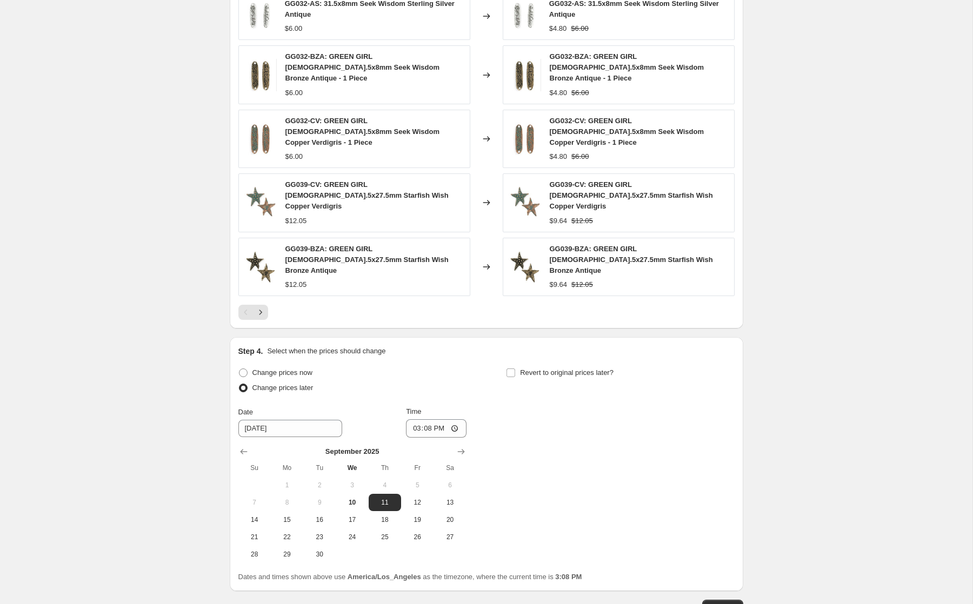
scroll to position [895, 0]
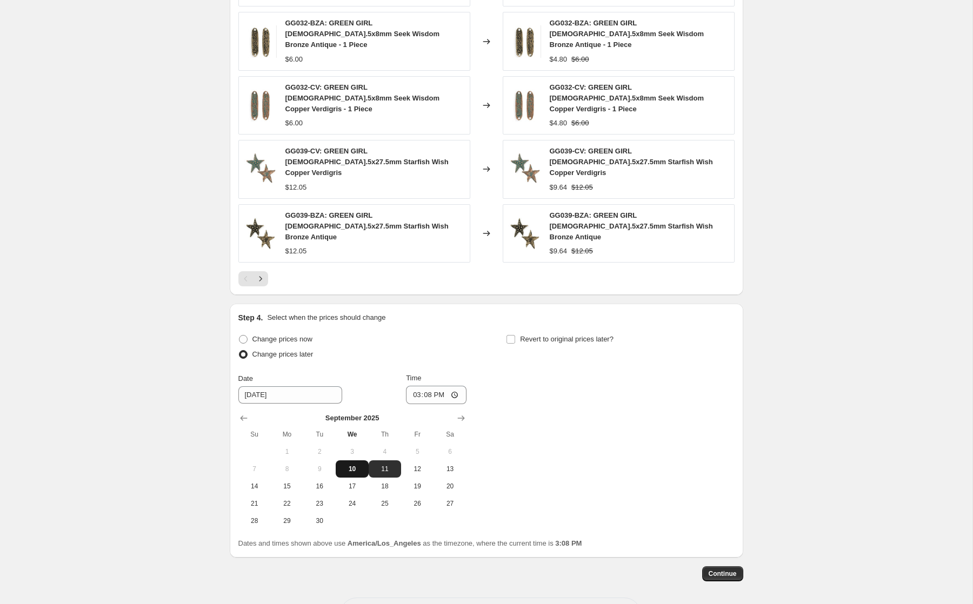
click at [350, 465] on span "10" at bounding box center [352, 469] width 24 height 9
type input "[DATE]"
click at [411, 386] on input "15:08" at bounding box center [436, 395] width 61 height 18
type input "20:08"
click at [539, 335] on span "Revert to original prices later?" at bounding box center [566, 339] width 93 height 8
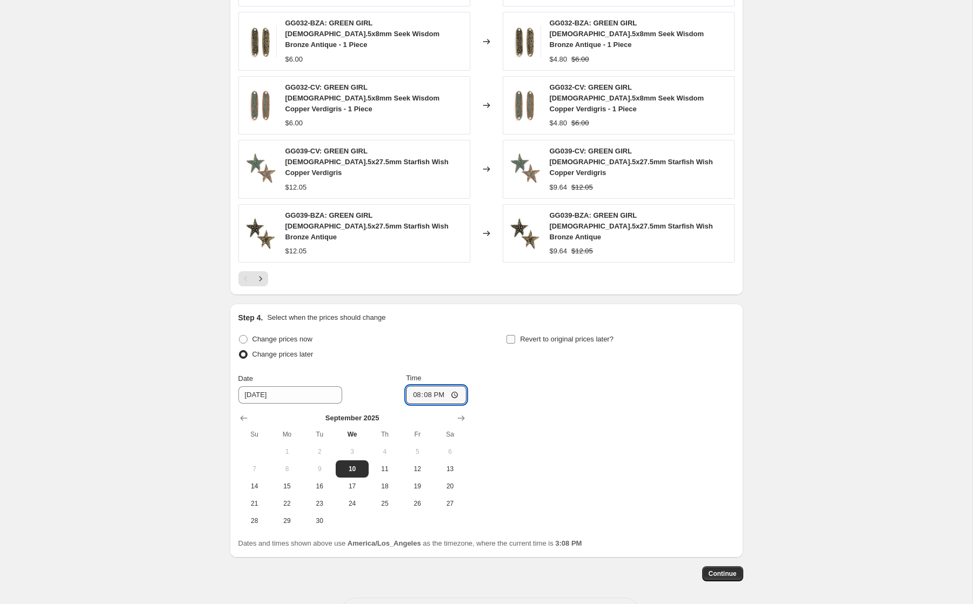
click at [515, 335] on input "Revert to original prices later?" at bounding box center [510, 339] width 9 height 9
checkbox input "true"
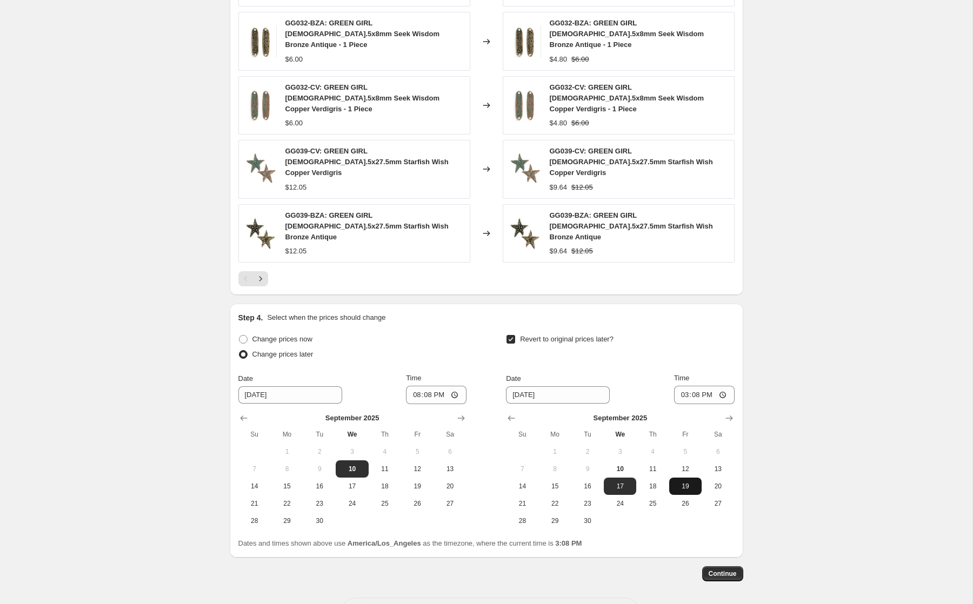
click at [675, 482] on span "19" at bounding box center [685, 486] width 24 height 9
type input "[DATE]"
click at [708, 386] on input "15:08" at bounding box center [704, 395] width 61 height 18
type input "03:08"
click at [667, 491] on div "Change prices now Change prices later Date [DATE] Time 20:[DATE] Mo Tu We Th Fr…" at bounding box center [486, 440] width 496 height 217
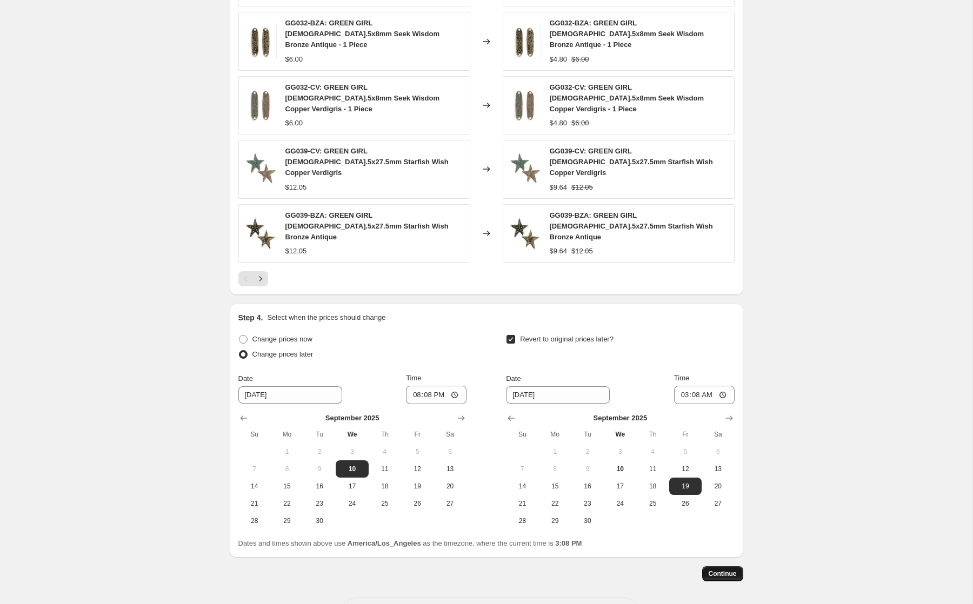
click at [712, 566] on button "Continue" at bounding box center [722, 573] width 41 height 15
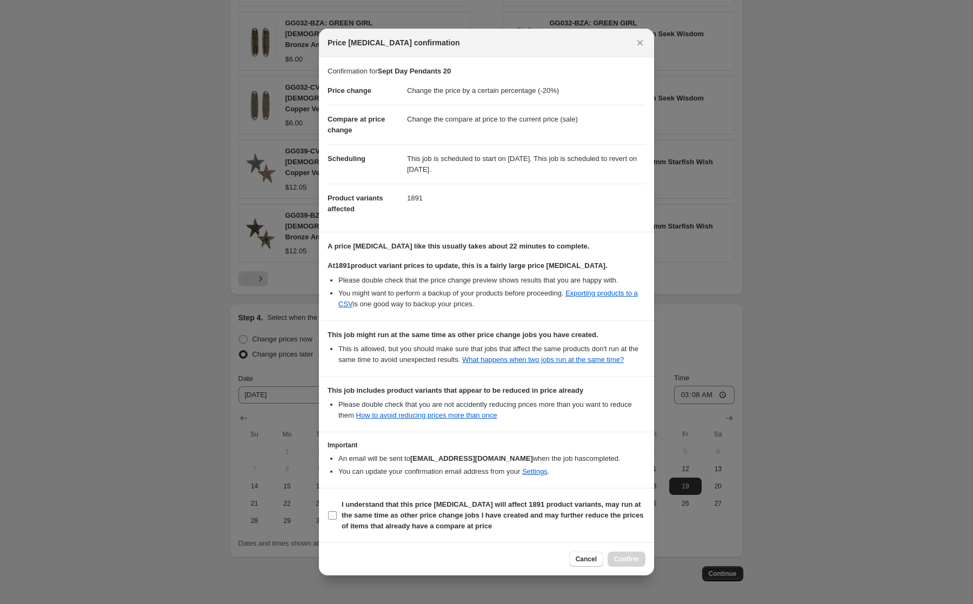
click at [607, 524] on b "I understand that this price [MEDICAL_DATA] will affect 1891 product variants, …" at bounding box center [493, 515] width 302 height 30
click at [337, 520] on input "I understand that this price [MEDICAL_DATA] will affect 1891 product variants, …" at bounding box center [332, 515] width 9 height 9
checkbox input "true"
click at [614, 558] on button "Confirm" at bounding box center [626, 559] width 38 height 15
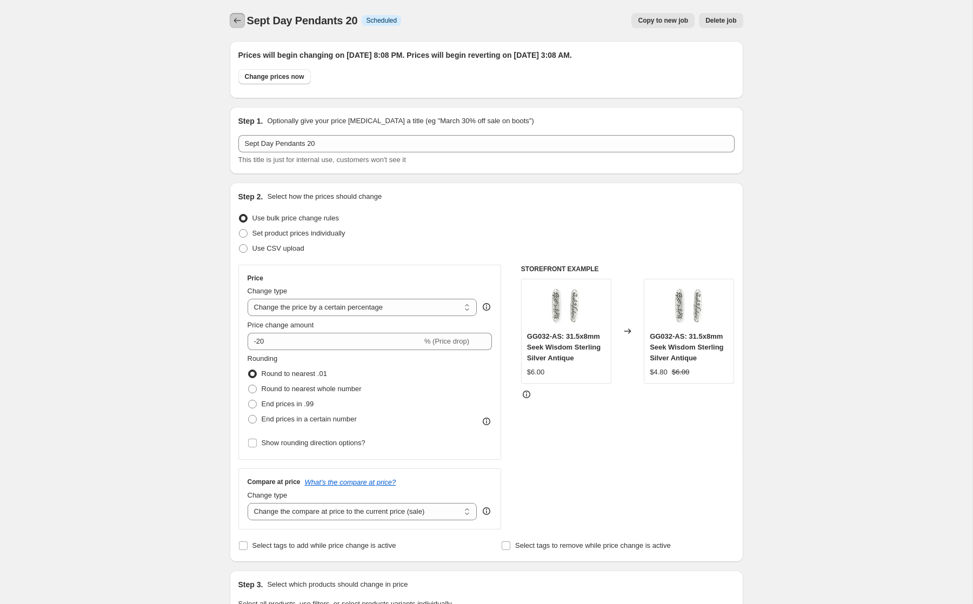
click at [232, 17] on icon "Price change jobs" at bounding box center [237, 20] width 11 height 11
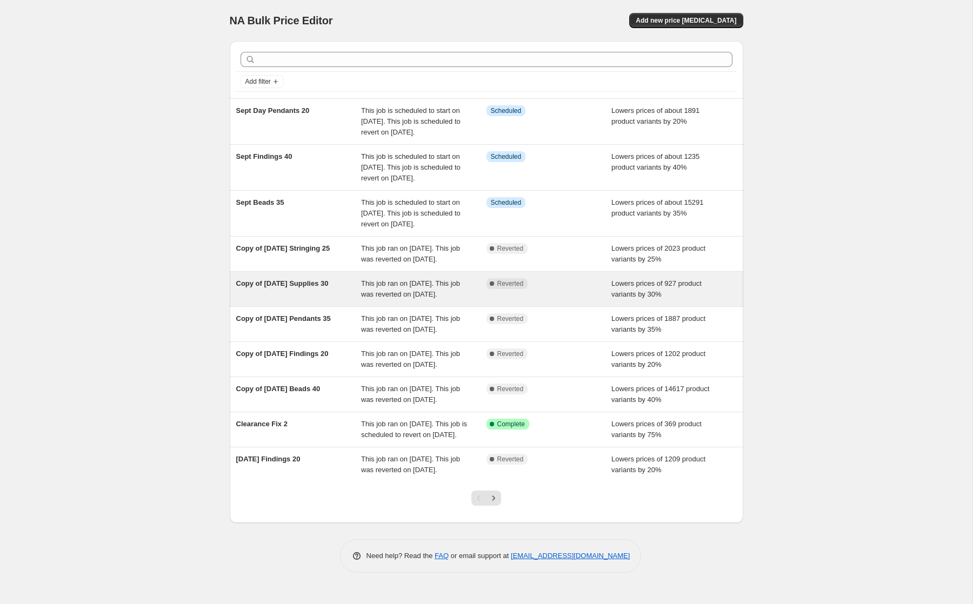
click at [329, 288] on span "Copy of [DATE] Supplies 30" at bounding box center [282, 283] width 92 height 8
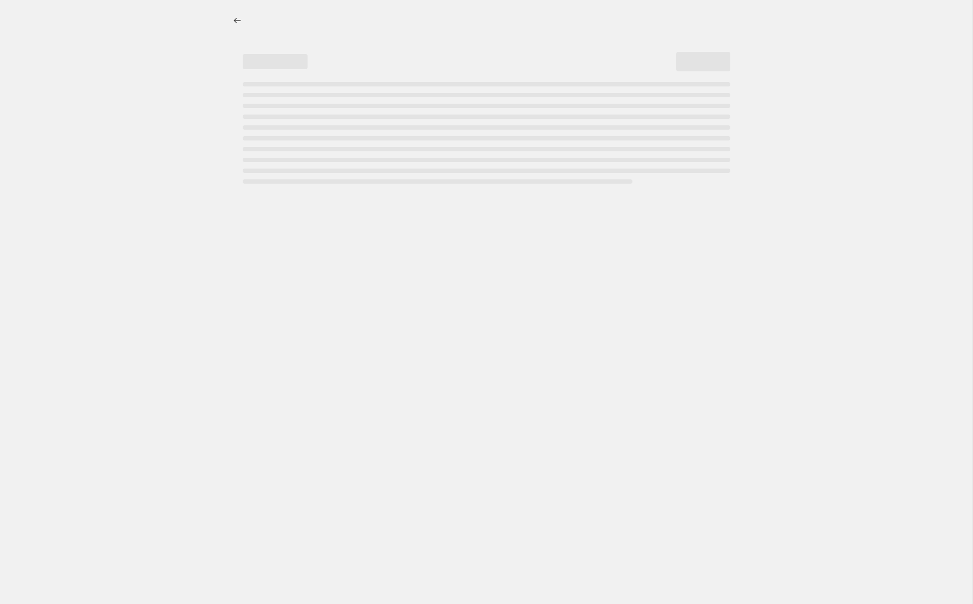
select select "percentage"
select select "collection"
select select "tag"
select select "not_equal"
select select "tag"
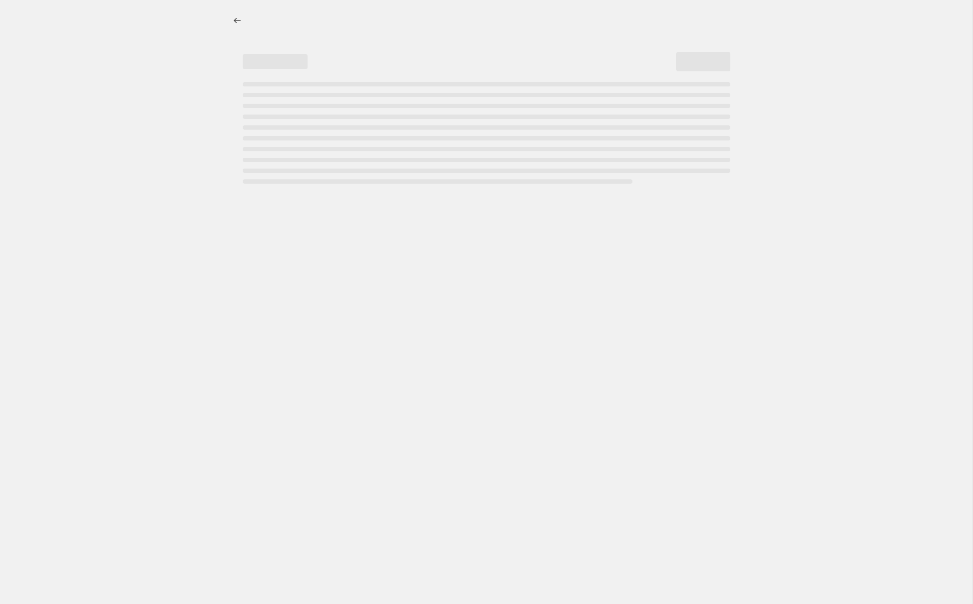
select select "not_equal"
select select "tag"
select select "not_equal"
select select "tag"
select select "not_equal"
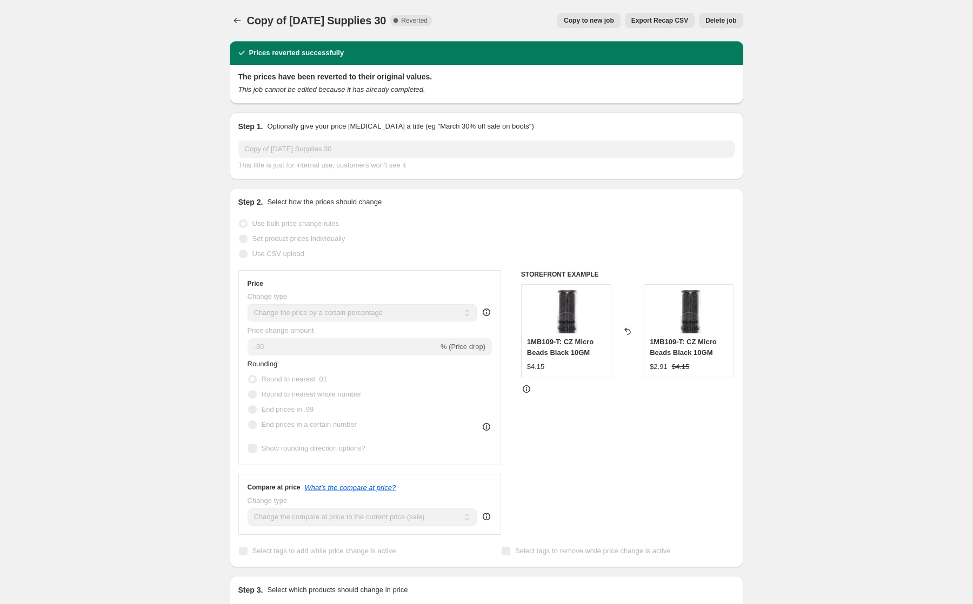
click at [580, 23] on span "Copy to new job" at bounding box center [589, 20] width 50 height 9
select select "percentage"
select select "collection"
select select "tag"
select select "not_equal"
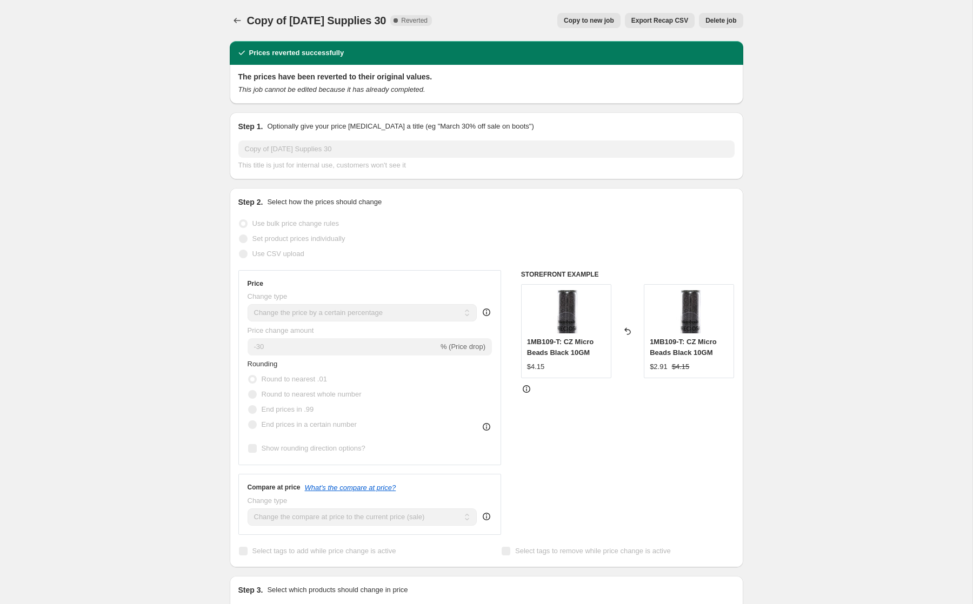
select select "tag"
select select "not_equal"
select select "tag"
select select "not_equal"
select select "tag"
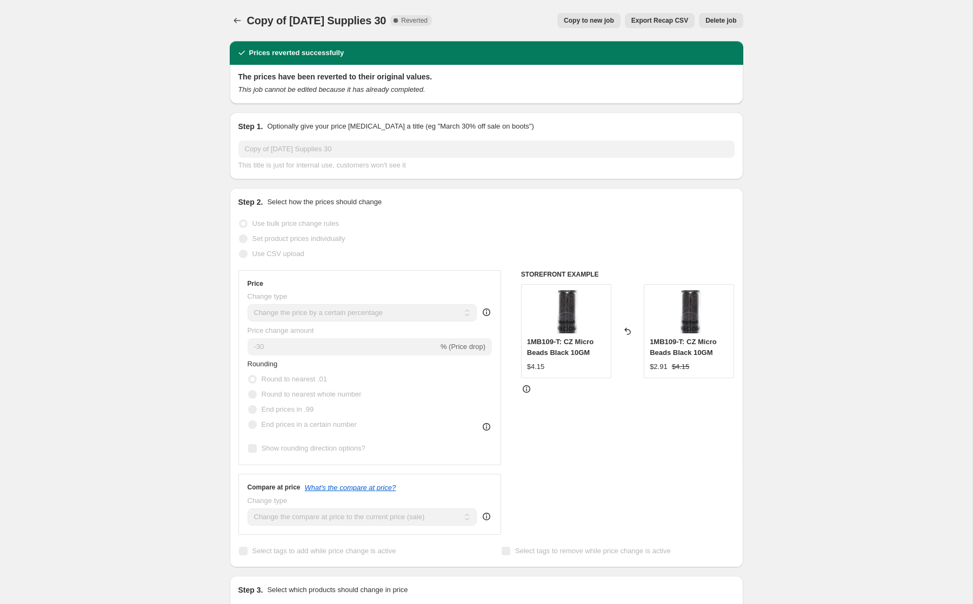
select select "not_equal"
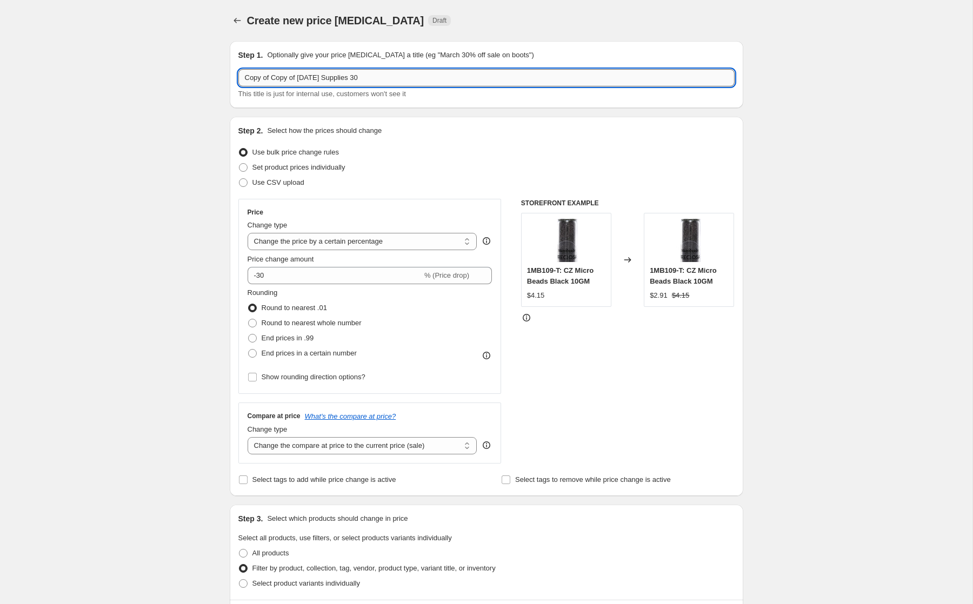
drag, startPoint x: 367, startPoint y: 77, endPoint x: 395, endPoint y: 82, distance: 28.0
click at [395, 82] on input "Copy of Copy of [DATE] Supplies 30" at bounding box center [486, 77] width 496 height 17
type input "Copy of Copy of [DATE] Supplies 25"
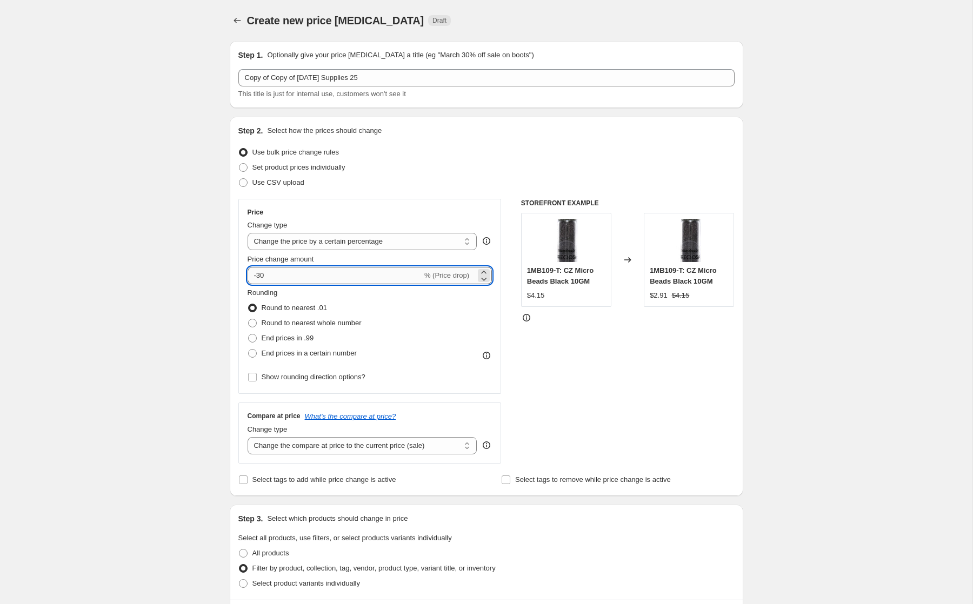
drag, startPoint x: 257, startPoint y: 277, endPoint x: 278, endPoint y: 279, distance: 21.2
click at [278, 279] on input "-30" at bounding box center [335, 275] width 175 height 17
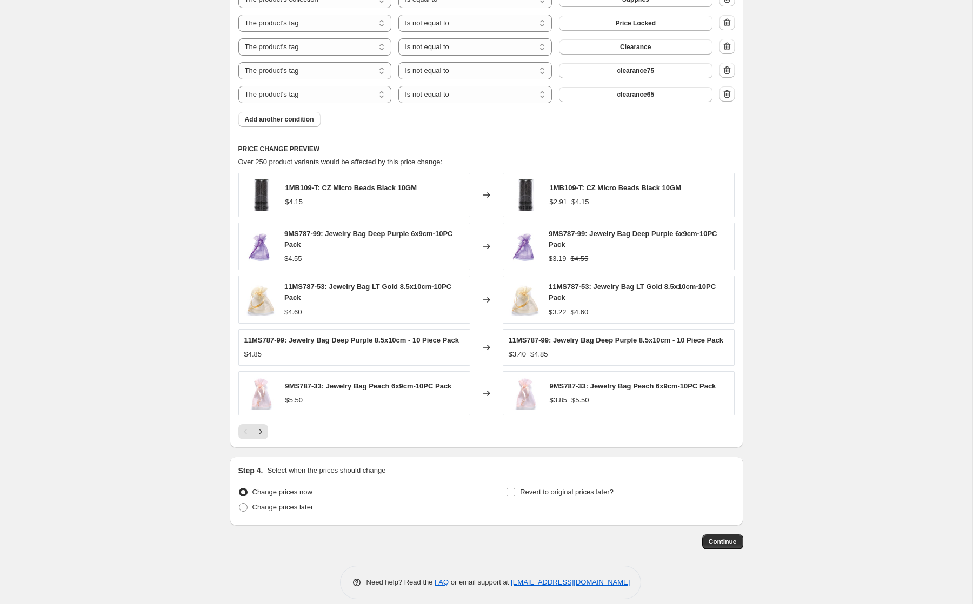
scroll to position [703, 0]
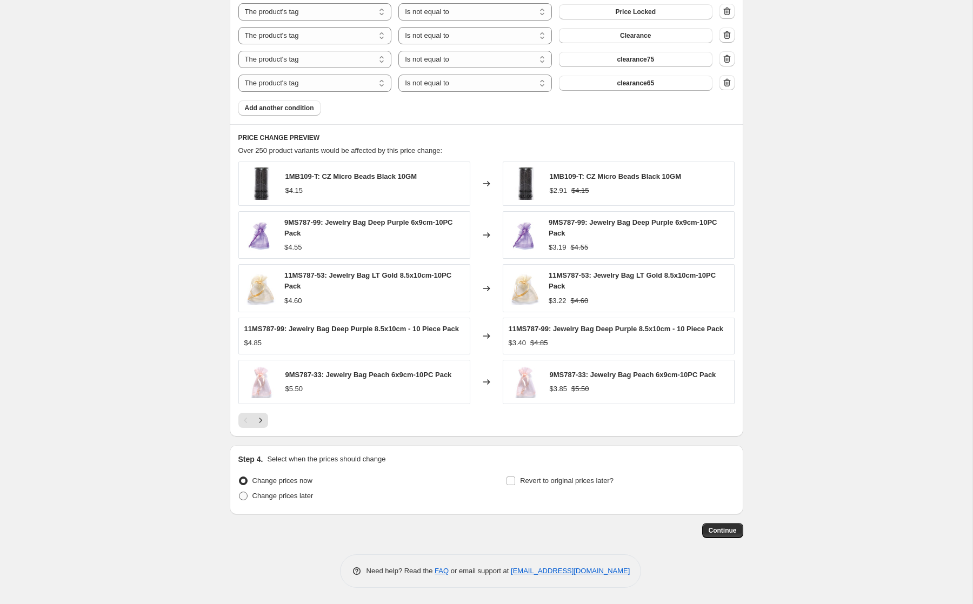
type input "-25"
click at [284, 494] on span "Change prices later" at bounding box center [282, 496] width 61 height 8
click at [239, 492] on input "Change prices later" at bounding box center [239, 492] width 1 height 1
radio input "true"
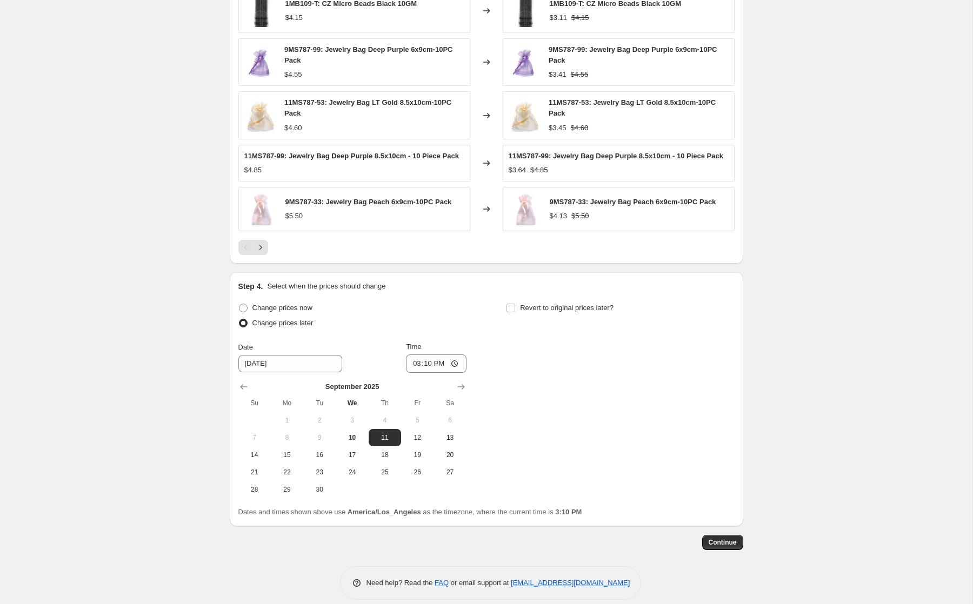
scroll to position [888, 0]
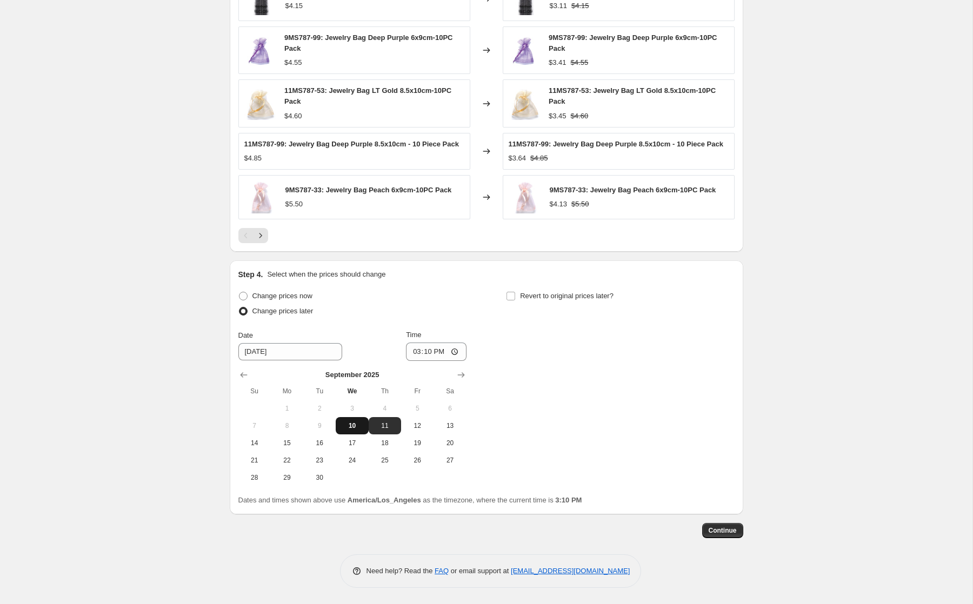
click at [348, 429] on span "10" at bounding box center [352, 426] width 24 height 9
type input "[DATE]"
click at [412, 353] on input "15:10" at bounding box center [436, 352] width 61 height 18
type input "17:00"
click at [510, 293] on input "Revert to original prices later?" at bounding box center [510, 296] width 9 height 9
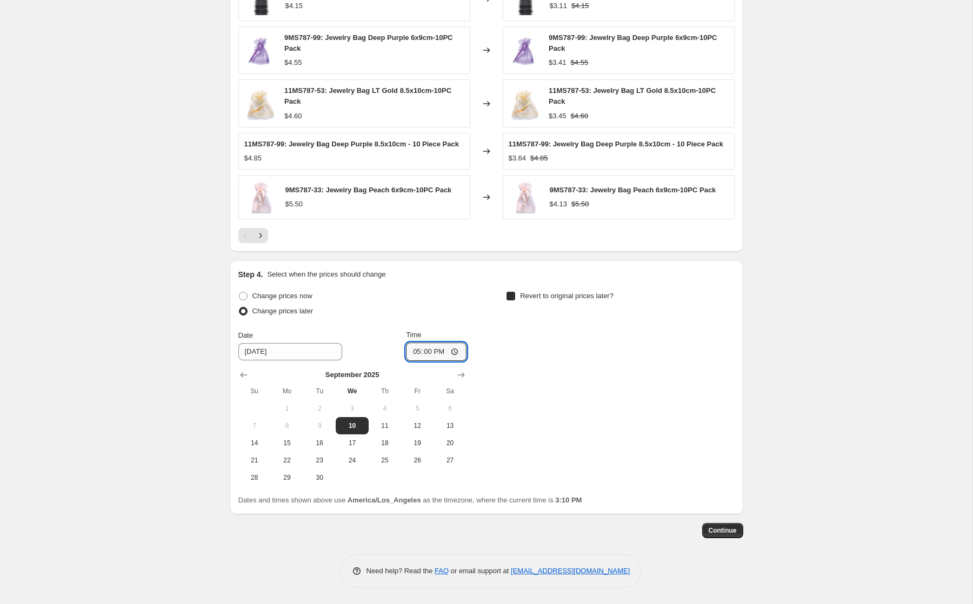
checkbox input "true"
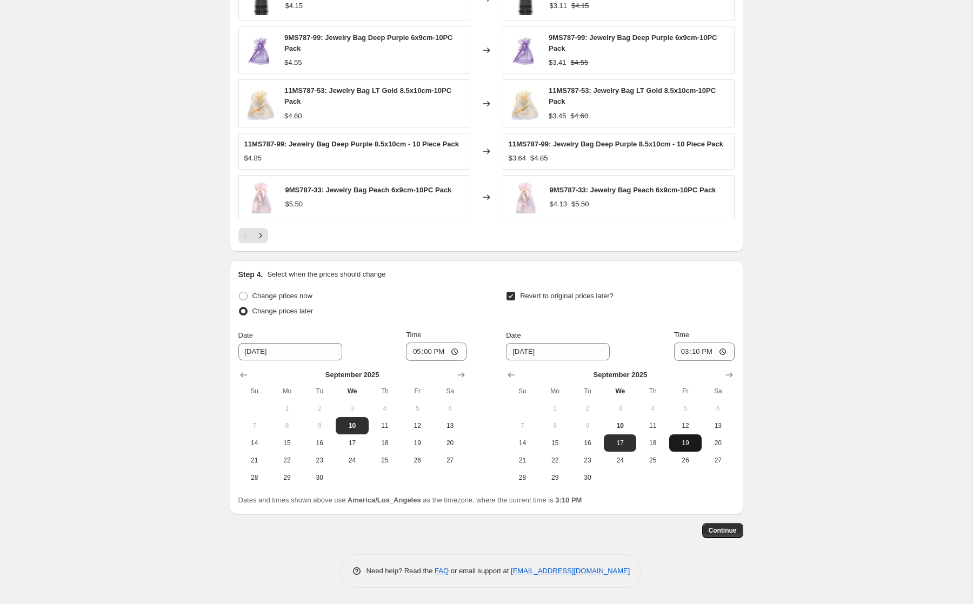
click at [686, 443] on span "19" at bounding box center [685, 443] width 24 height 9
type input "[DATE]"
click at [680, 352] on input "15:10" at bounding box center [704, 352] width 61 height 18
click at [705, 353] on input "14:10" at bounding box center [704, 352] width 61 height 18
type input "02:10"
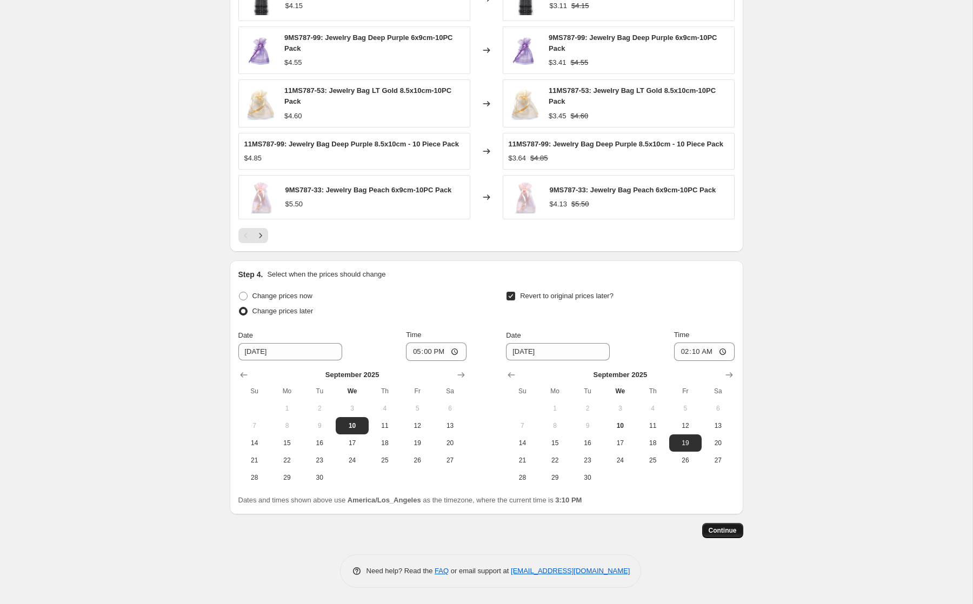
click at [719, 527] on span "Continue" at bounding box center [722, 530] width 28 height 9
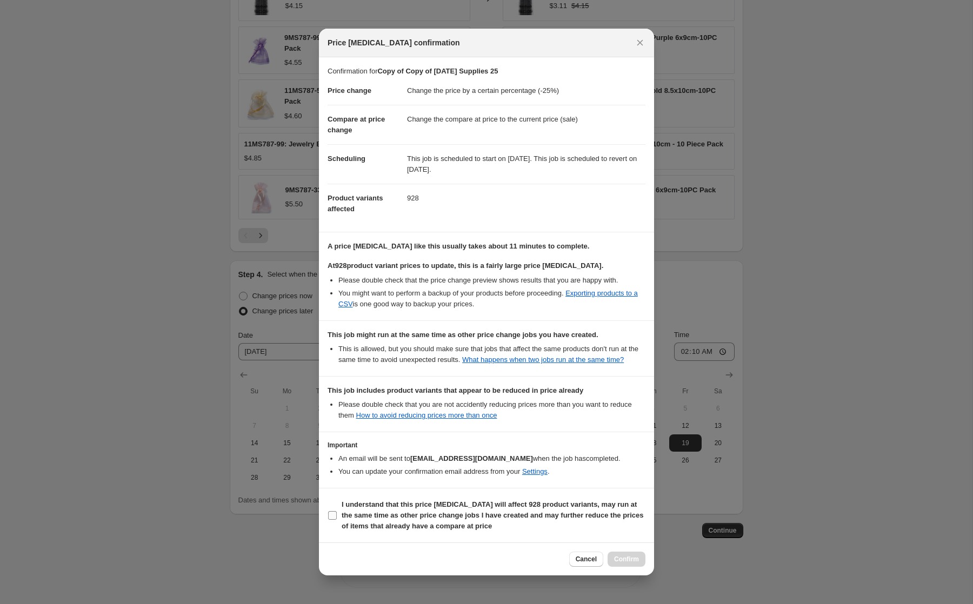
click at [461, 510] on b "I understand that this price [MEDICAL_DATA] will affect 928 product variants, m…" at bounding box center [493, 515] width 302 height 30
click at [337, 511] on input "I understand that this price [MEDICAL_DATA] will affect 928 product variants, m…" at bounding box center [332, 515] width 9 height 9
checkbox input "true"
click at [626, 561] on span "Confirm" at bounding box center [626, 559] width 25 height 9
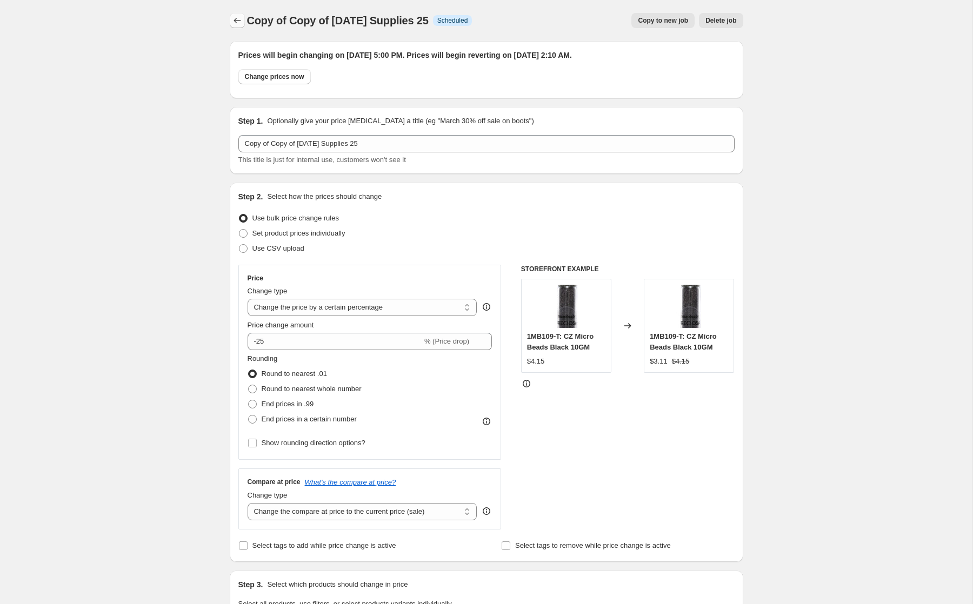
click at [239, 23] on icon "Price change jobs" at bounding box center [237, 20] width 11 height 11
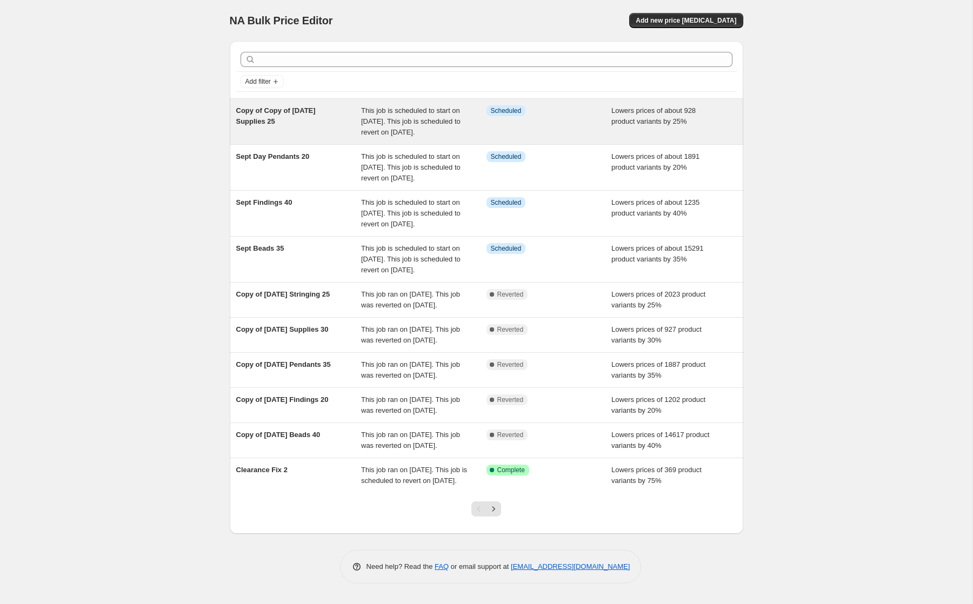
click at [270, 112] on span "Copy of Copy of [DATE] Supplies 25" at bounding box center [275, 115] width 79 height 19
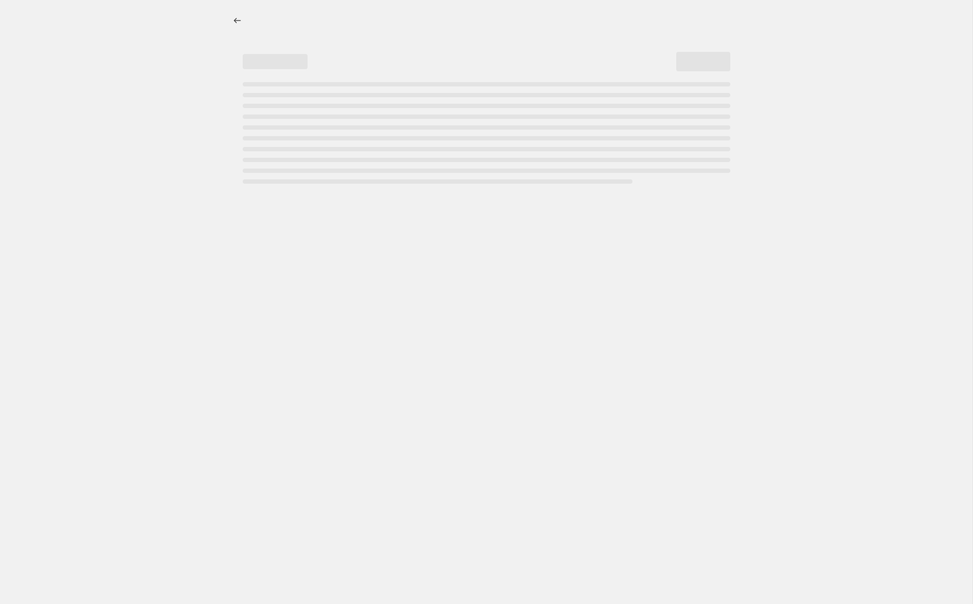
select select "percentage"
select select "collection"
select select "tag"
select select "not_equal"
select select "tag"
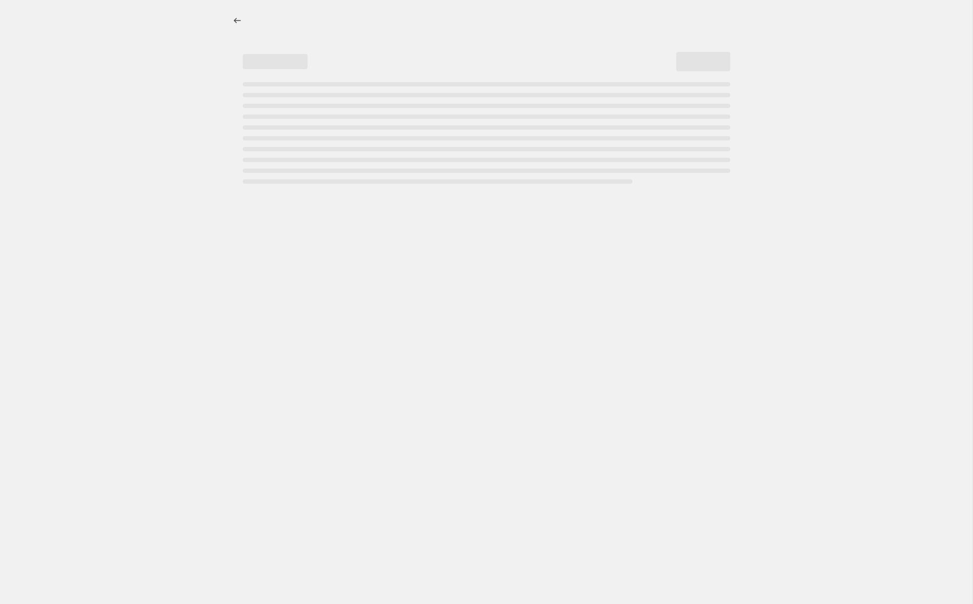
select select "not_equal"
select select "tag"
select select "not_equal"
select select "tag"
select select "not_equal"
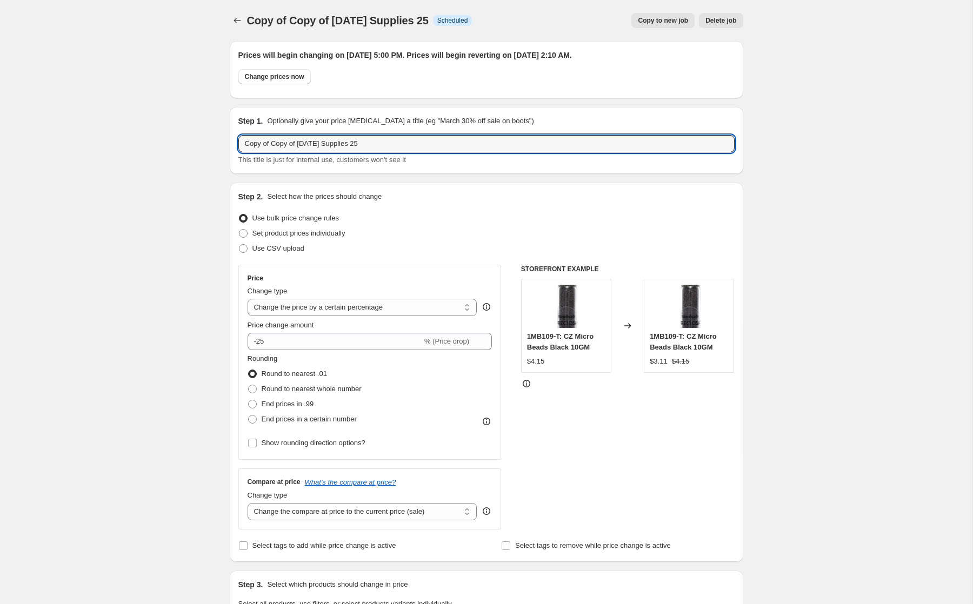
drag, startPoint x: 335, startPoint y: 144, endPoint x: 237, endPoint y: 110, distance: 103.1
click at [237, 110] on div "Step 1. Optionally give your price [MEDICAL_DATA] a title (eg "March 30% off sa…" at bounding box center [486, 140] width 513 height 67
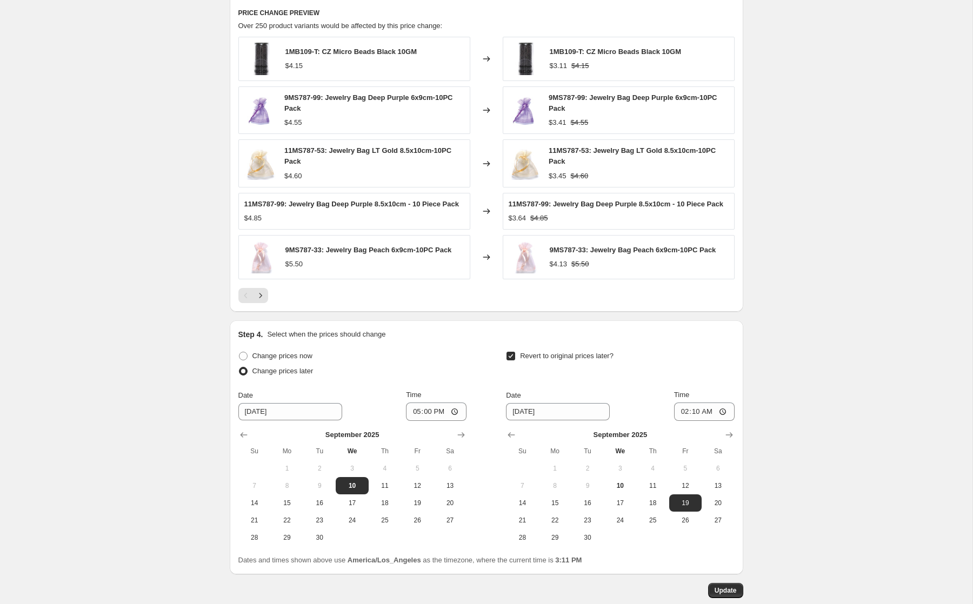
scroll to position [954, 0]
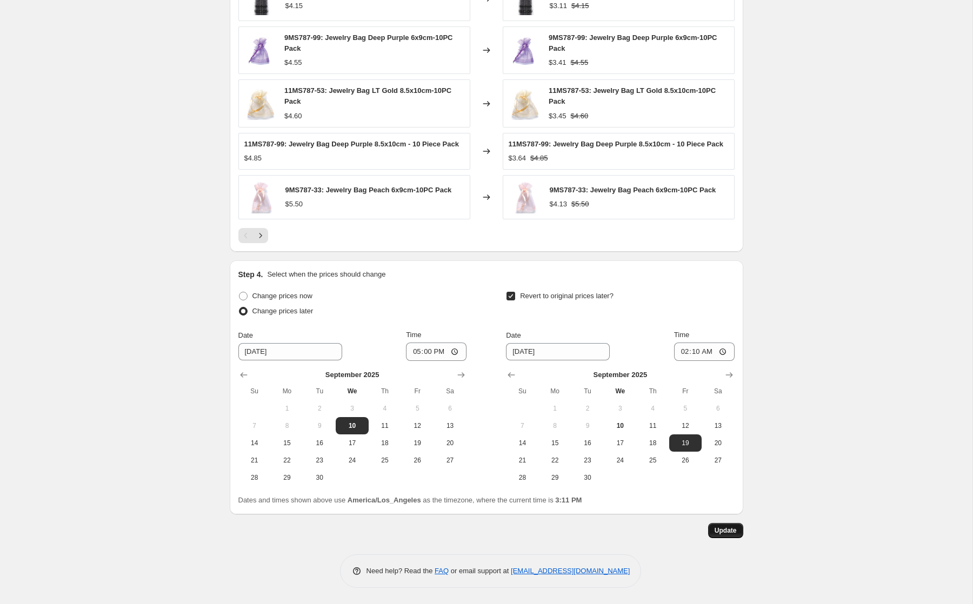
type input "Sept Supplies 25"
click at [720, 533] on span "Update" at bounding box center [725, 530] width 22 height 9
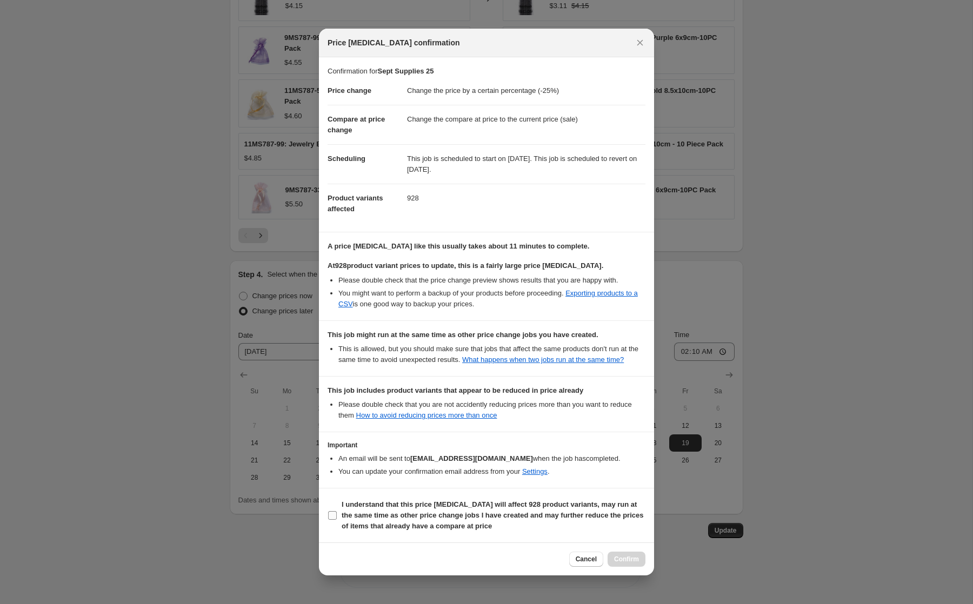
click at [441, 521] on b "I understand that this price [MEDICAL_DATA] will affect 928 product variants, m…" at bounding box center [493, 515] width 302 height 30
click at [337, 520] on input "I understand that this price [MEDICAL_DATA] will affect 928 product variants, m…" at bounding box center [332, 515] width 9 height 9
checkbox input "true"
click at [616, 564] on span "Confirm" at bounding box center [626, 559] width 25 height 9
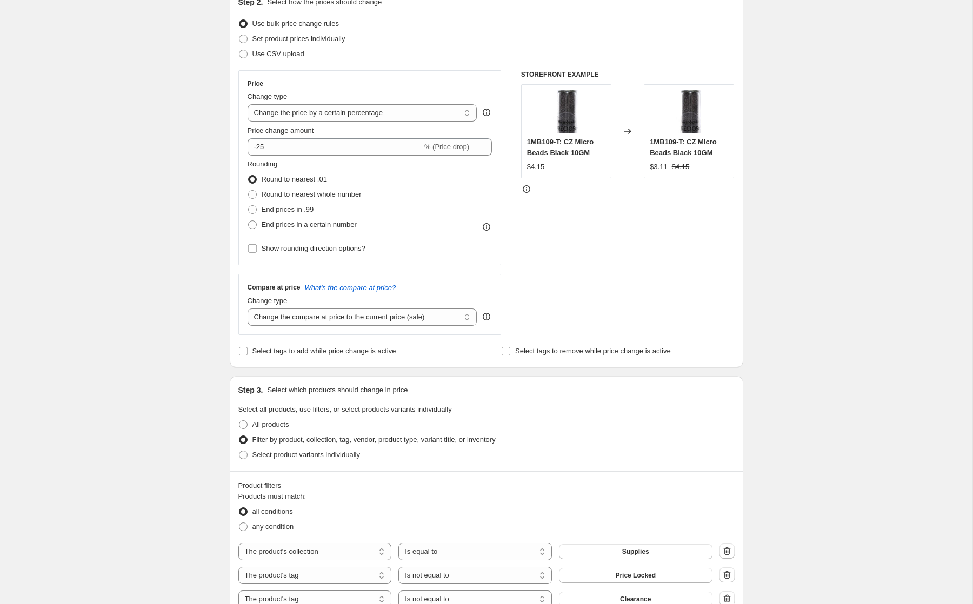
scroll to position [0, 0]
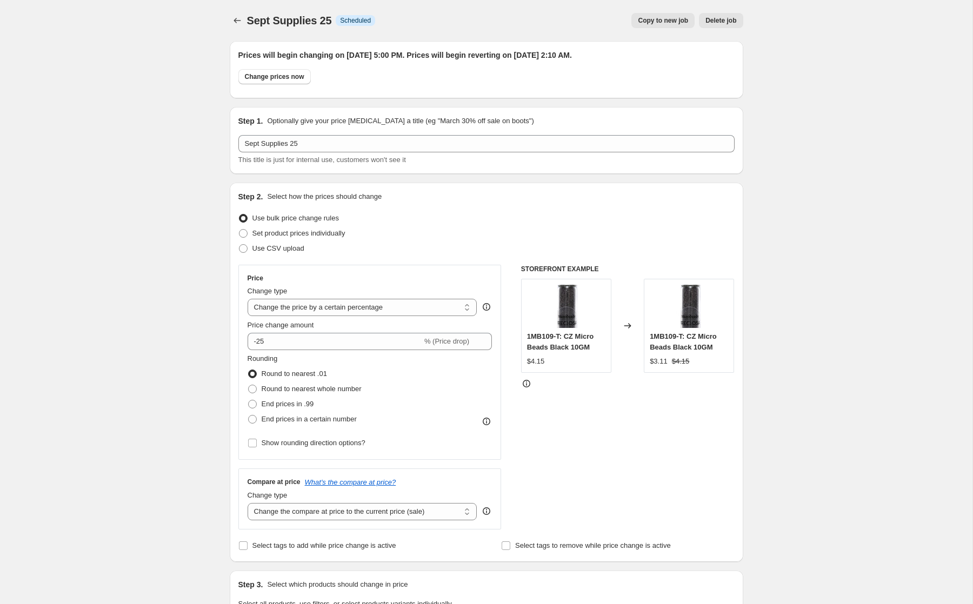
click at [245, 18] on div at bounding box center [238, 20] width 17 height 15
click at [242, 17] on icon "Price change jobs" at bounding box center [237, 20] width 11 height 11
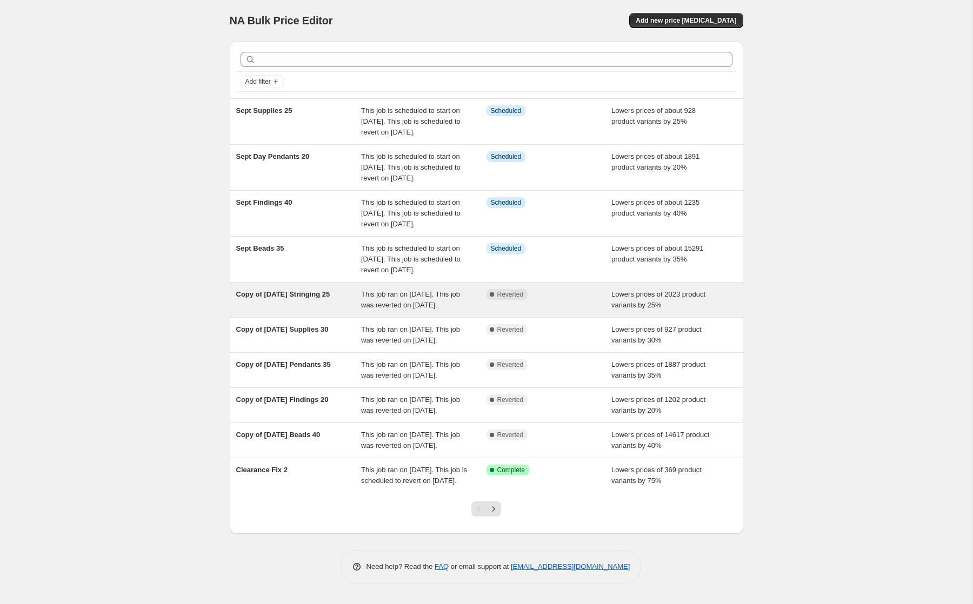
click at [300, 298] on span "Copy of [DATE] Stringing 25" at bounding box center [283, 294] width 94 height 8
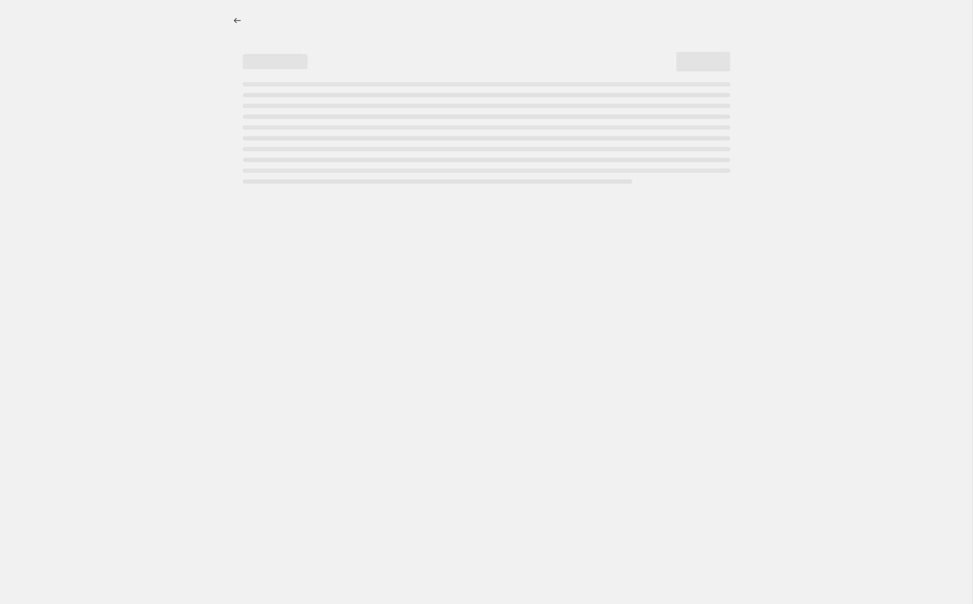
select select "percentage"
select select "collection"
select select "tag"
select select "not_equal"
select select "tag"
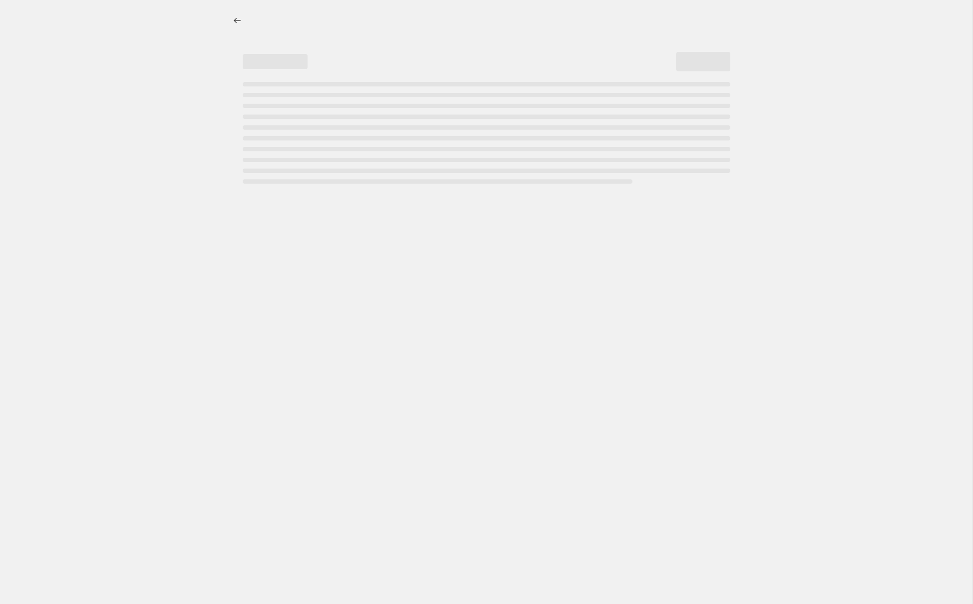
select select "not_equal"
select select "tag"
select select "not_equal"
select select "tag"
select select "not_equal"
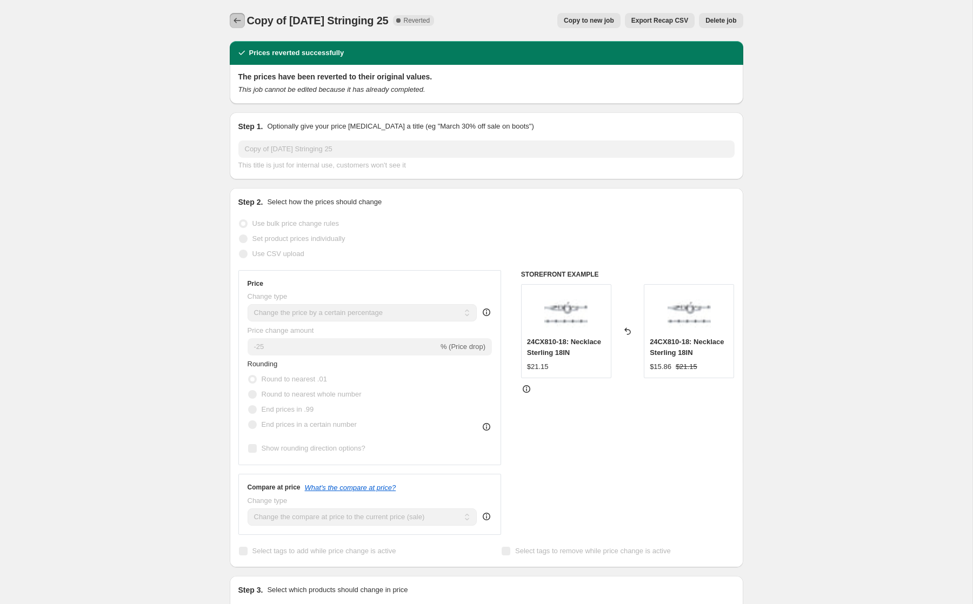
click at [233, 25] on icon "Price change jobs" at bounding box center [237, 20] width 11 height 11
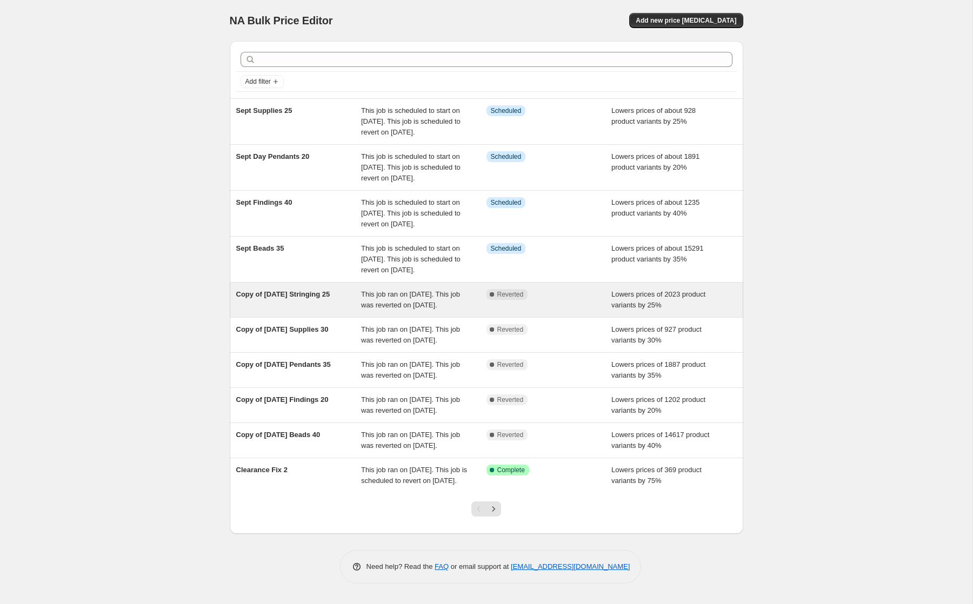
click at [325, 298] on span "Copy of [DATE] Stringing 25" at bounding box center [283, 294] width 94 height 8
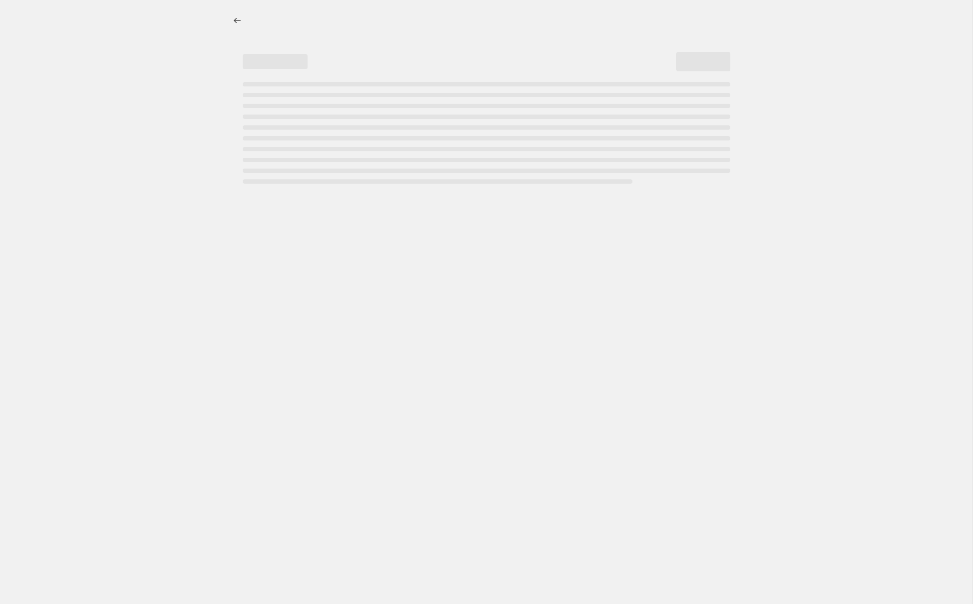
select select "percentage"
select select "collection"
select select "tag"
select select "not_equal"
select select "tag"
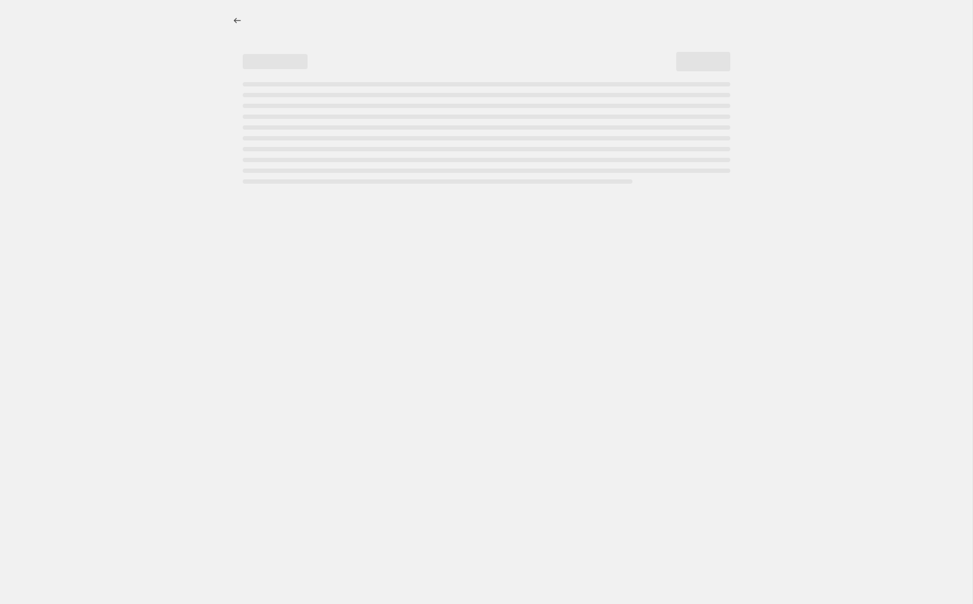
select select "not_equal"
select select "tag"
select select "not_equal"
select select "tag"
select select "not_equal"
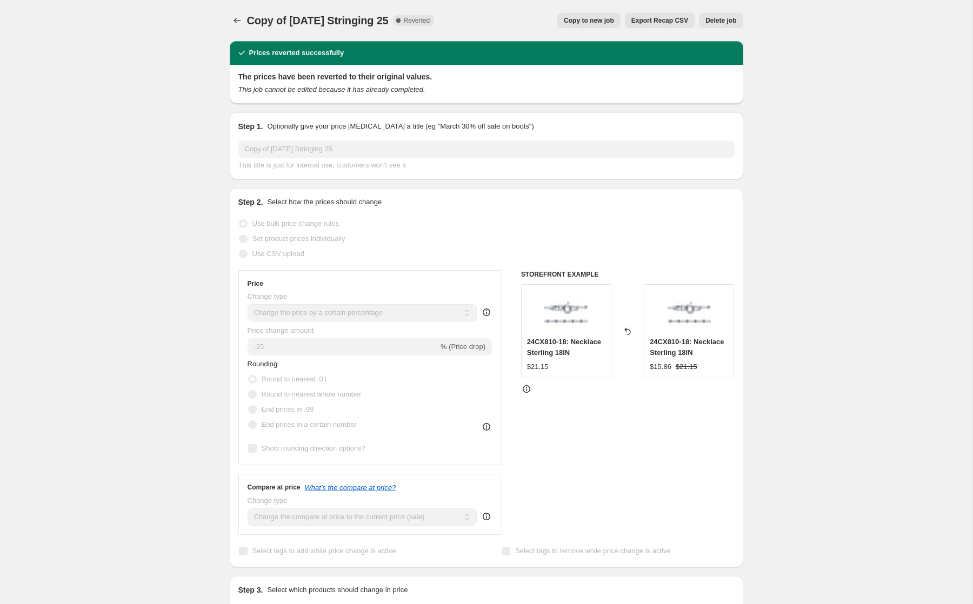
click at [580, 16] on span "Copy to new job" at bounding box center [589, 20] width 50 height 9
select select "percentage"
select select "collection"
select select "tag"
select select "not_equal"
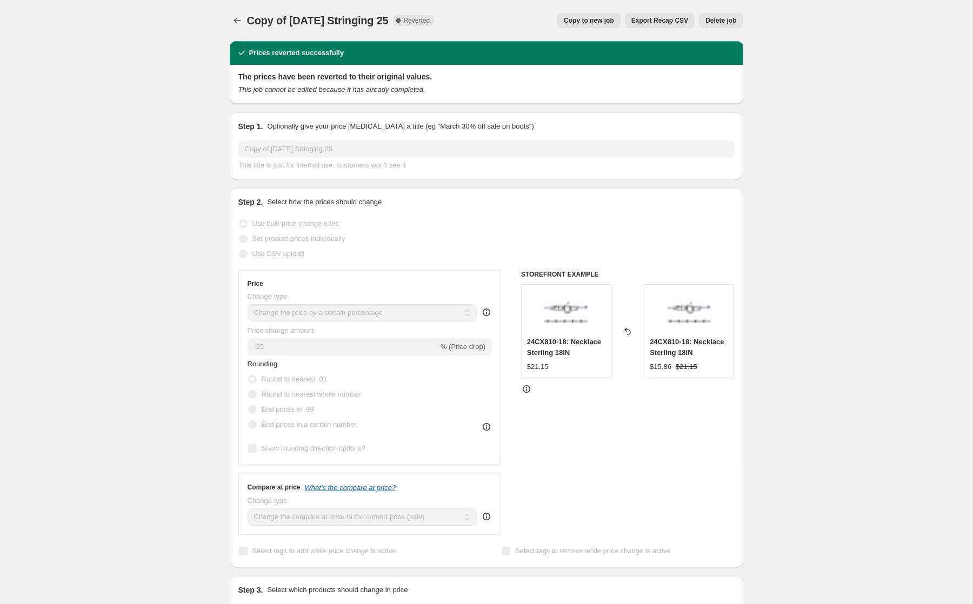
select select "tag"
select select "not_equal"
select select "tag"
select select "not_equal"
select select "tag"
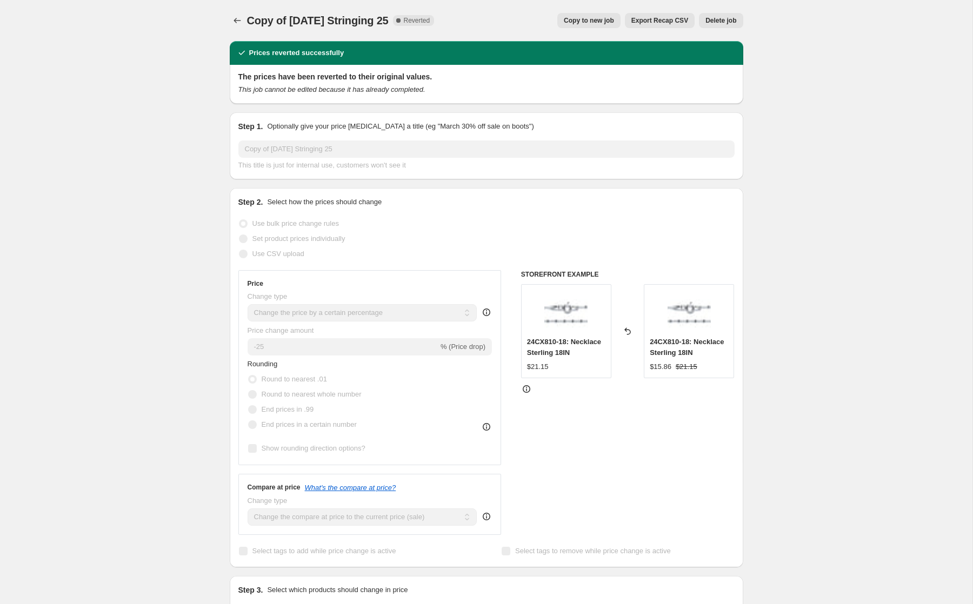
select select "not_equal"
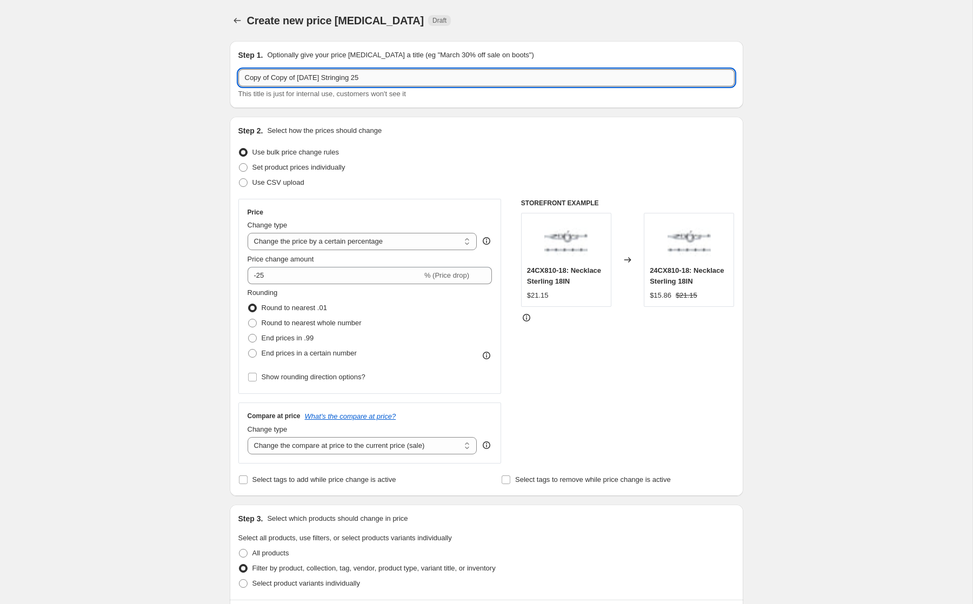
drag, startPoint x: 367, startPoint y: 76, endPoint x: 392, endPoint y: 77, distance: 25.4
click at [392, 77] on input "Copy of Copy of [DATE] Stringing 25" at bounding box center [486, 77] width 496 height 17
drag, startPoint x: 333, startPoint y: 78, endPoint x: 226, endPoint y: 28, distance: 118.0
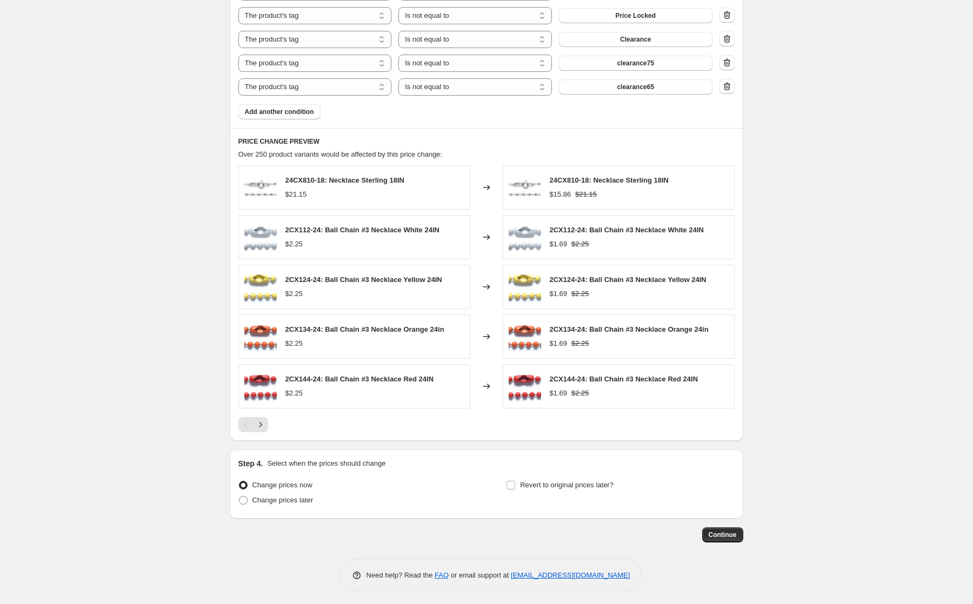
scroll to position [693, 0]
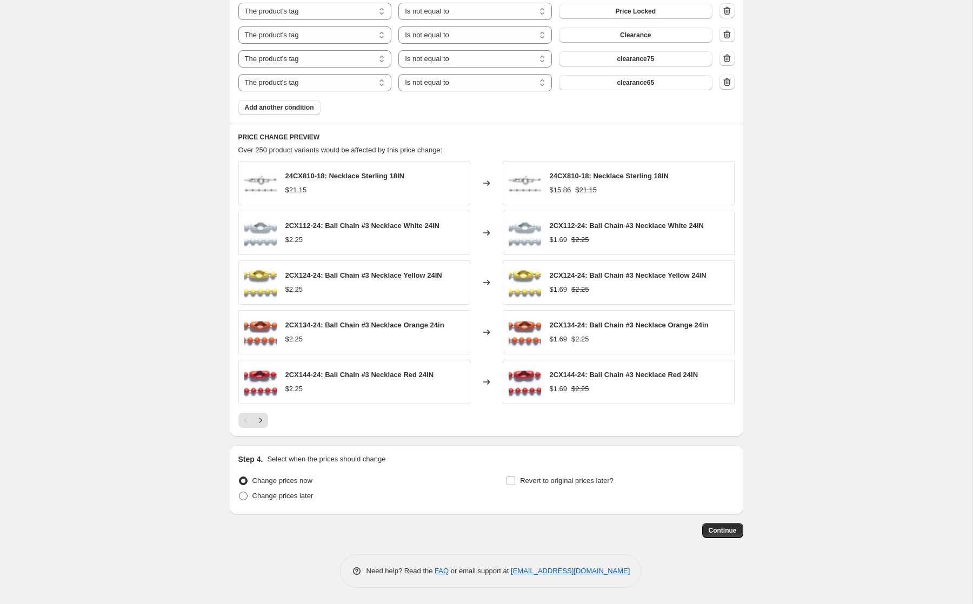
type input "Sept Stringing 30"
click at [269, 496] on span "Change prices later" at bounding box center [282, 496] width 61 height 8
click at [239, 492] on input "Change prices later" at bounding box center [239, 492] width 1 height 1
radio input "true"
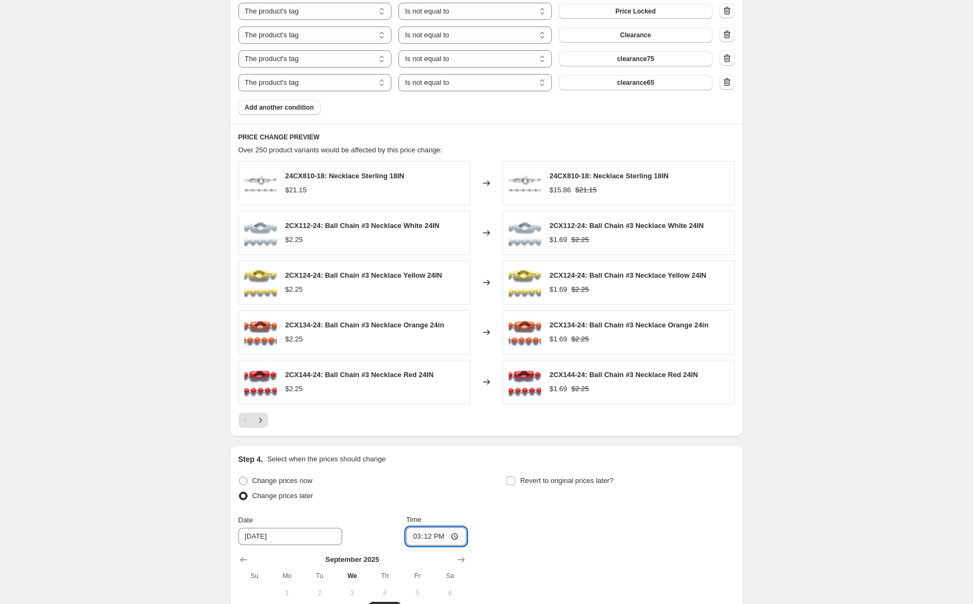
click at [413, 537] on input "15:12" at bounding box center [436, 536] width 61 height 18
type input "17:12"
click at [512, 474] on label "Revert to original prices later?" at bounding box center [560, 480] width 108 height 15
click at [512, 477] on input "Revert to original prices later?" at bounding box center [510, 481] width 9 height 9
checkbox input "true"
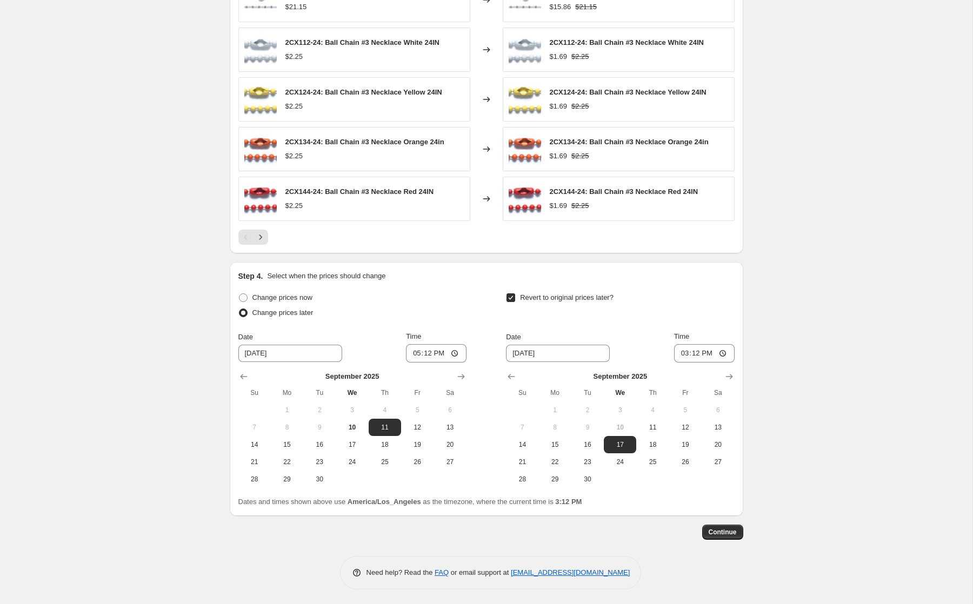
scroll to position [878, 0]
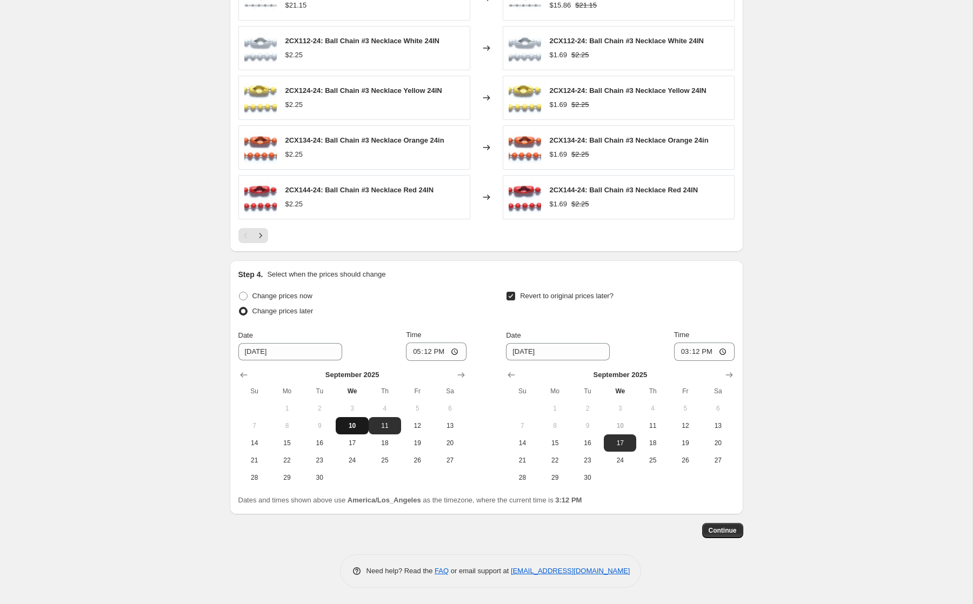
click at [351, 418] on button "10" at bounding box center [352, 425] width 32 height 17
type input "[DATE]"
click at [686, 441] on span "19" at bounding box center [685, 443] width 24 height 9
type input "[DATE]"
click at [679, 349] on input "15:12" at bounding box center [704, 352] width 61 height 18
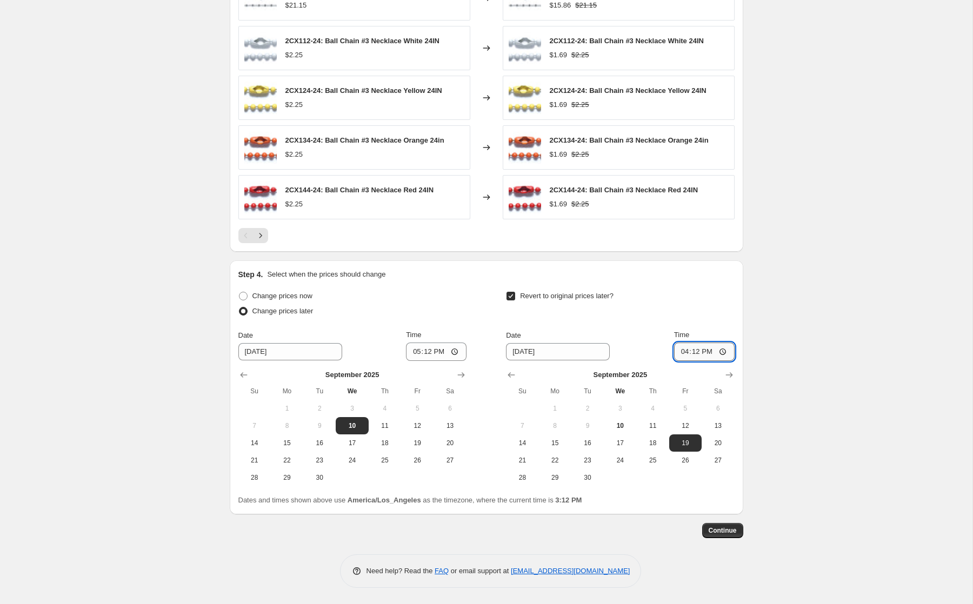
click at [707, 351] on input "16:12" at bounding box center [704, 352] width 61 height 18
type input "04:12"
click at [728, 531] on span "Continue" at bounding box center [722, 530] width 28 height 9
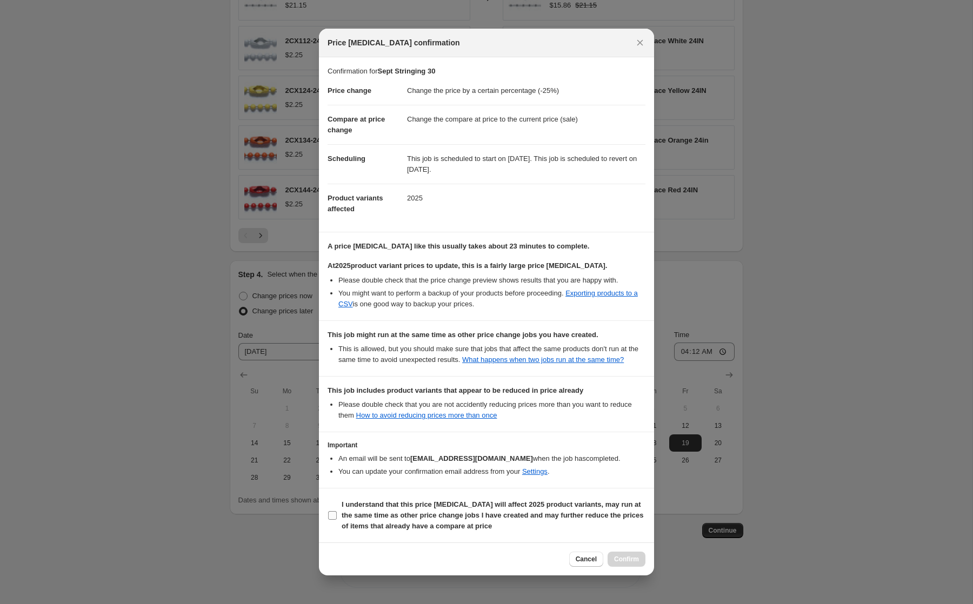
click at [378, 511] on b "I understand that this price [MEDICAL_DATA] will affect 2025 product variants, …" at bounding box center [493, 515] width 302 height 30
click at [337, 511] on input "I understand that this price [MEDICAL_DATA] will affect 2025 product variants, …" at bounding box center [332, 515] width 9 height 9
checkbox input "true"
click at [633, 564] on span "Confirm" at bounding box center [626, 559] width 25 height 9
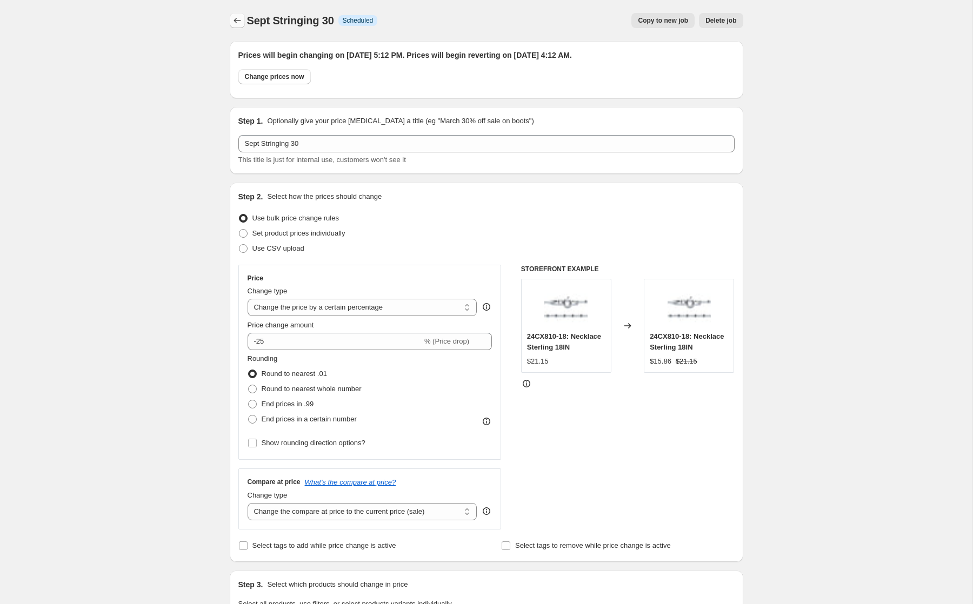
click at [239, 14] on button "Price change jobs" at bounding box center [237, 20] width 15 height 15
